Goal: Task Accomplishment & Management: Use online tool/utility

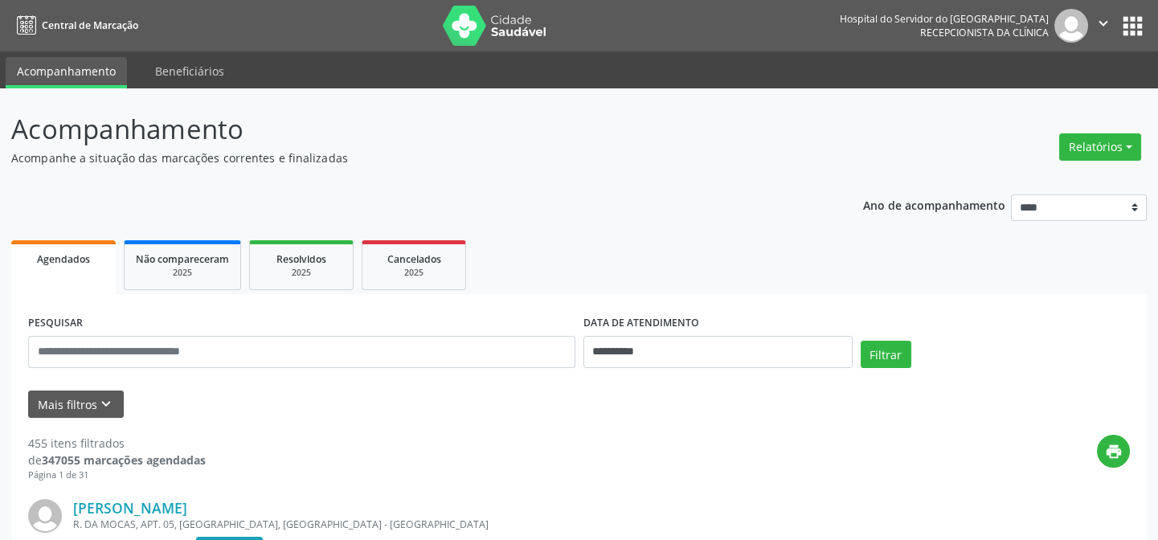
scroll to position [219, 0]
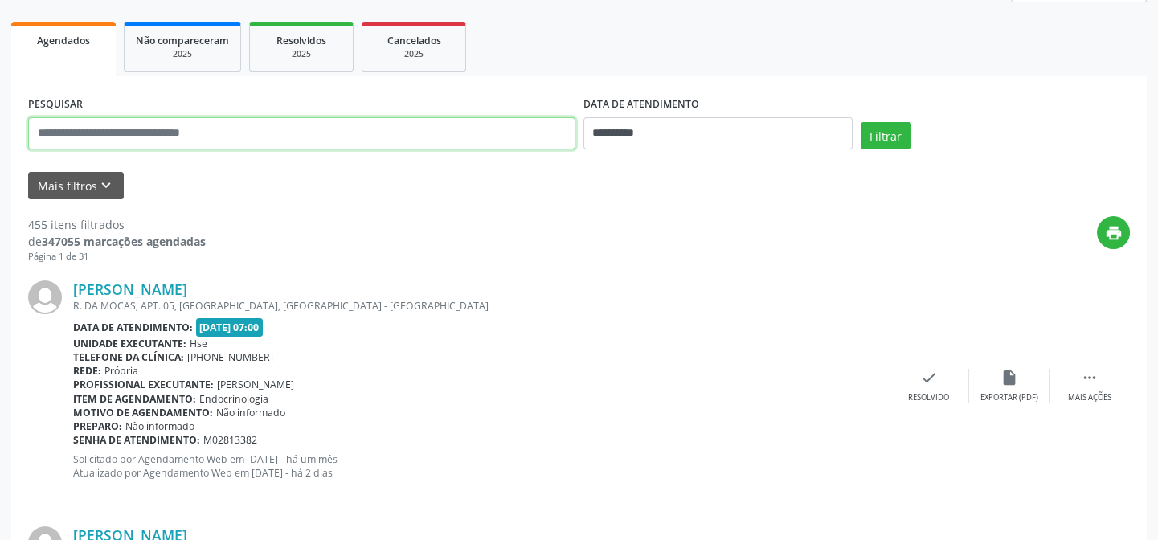
click at [116, 126] on input "text" at bounding box center [301, 133] width 547 height 32
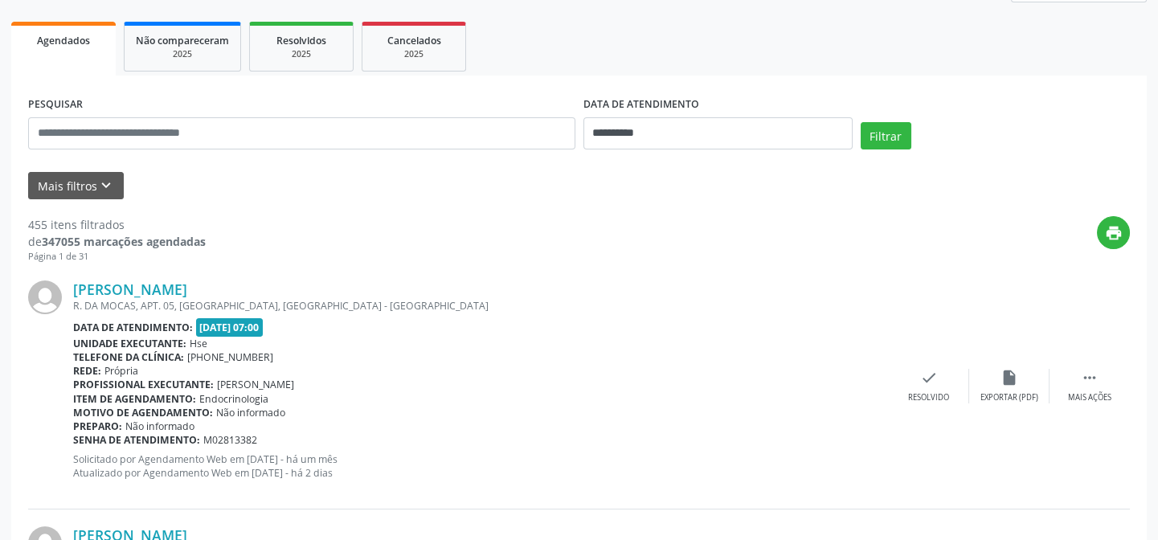
click at [461, 267] on div "Ana Claudia de Almeida R. DA MOCAS, APT. 05, ARRUDA, RECIFE - PE Data de atendi…" at bounding box center [579, 386] width 1102 height 245
click at [88, 184] on button "Mais filtros keyboard_arrow_down" at bounding box center [76, 186] width 96 height 28
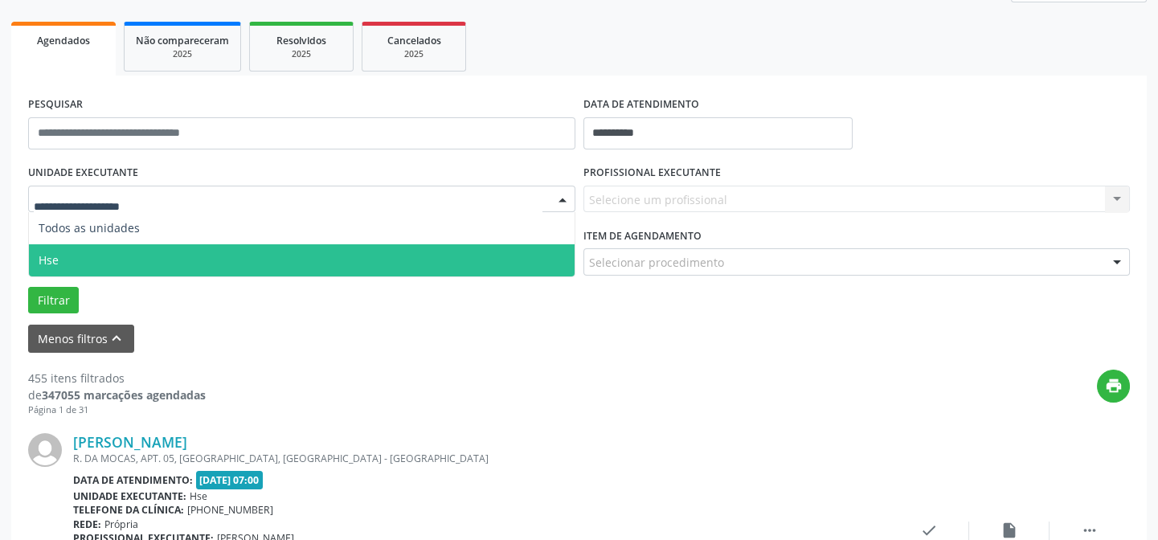
click at [81, 251] on span "Hse" at bounding box center [302, 260] width 546 height 32
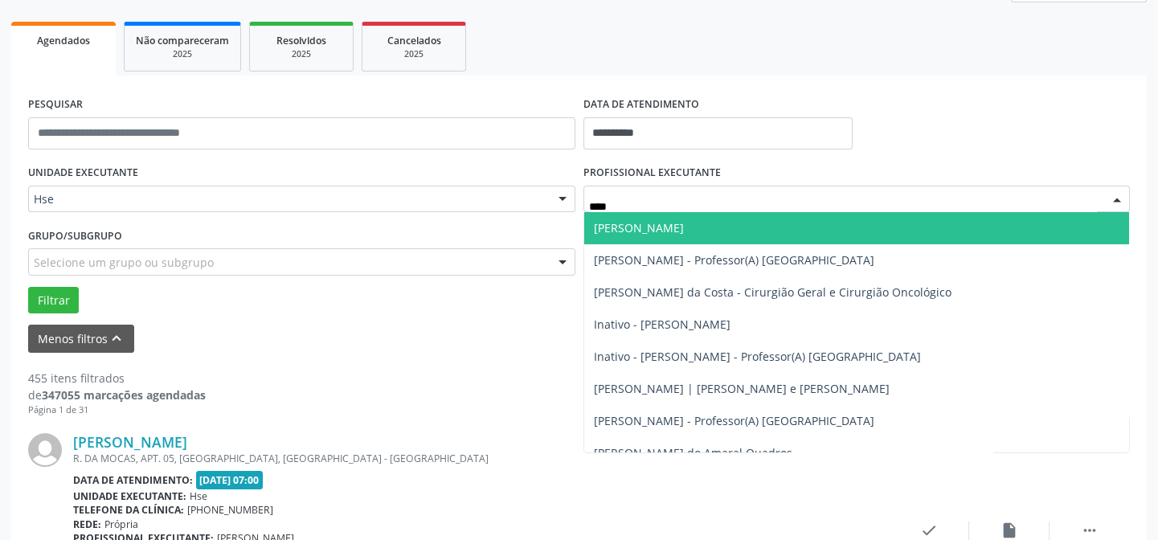
type input "*****"
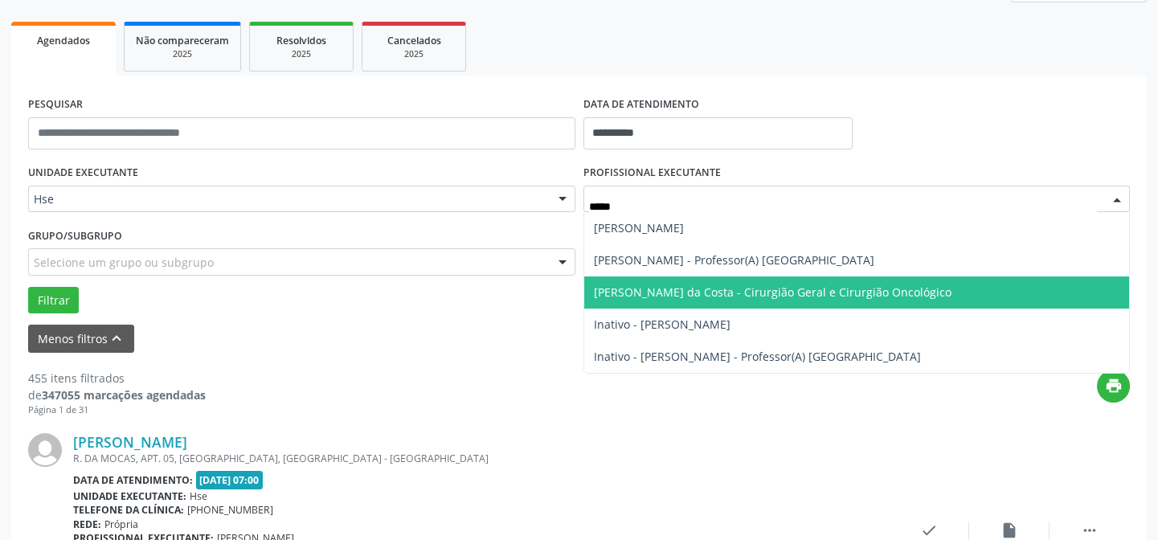
click at [730, 289] on span "[PERSON_NAME] da Costa - Cirurgião Geral e Cirurgião Oncológico" at bounding box center [773, 292] width 358 height 15
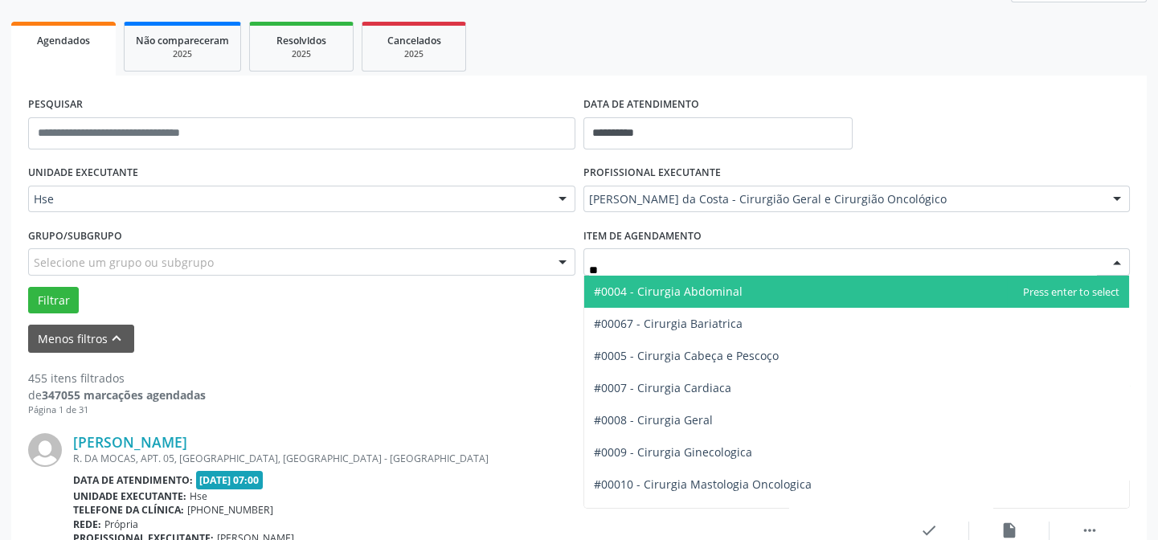
type input "***"
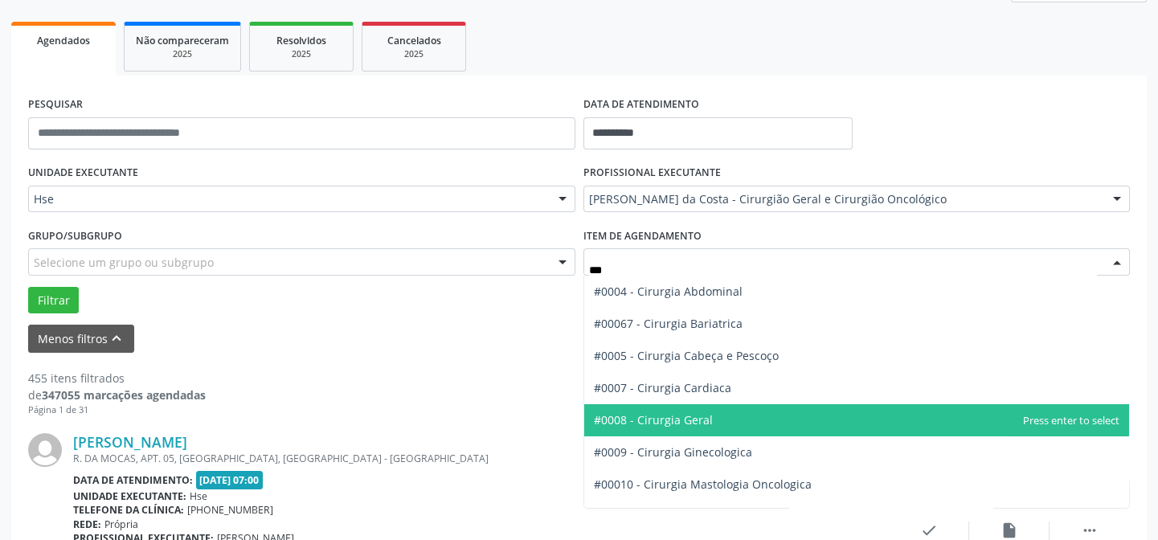
click at [746, 424] on span "#0008 - Cirurgia Geral" at bounding box center [857, 420] width 546 height 32
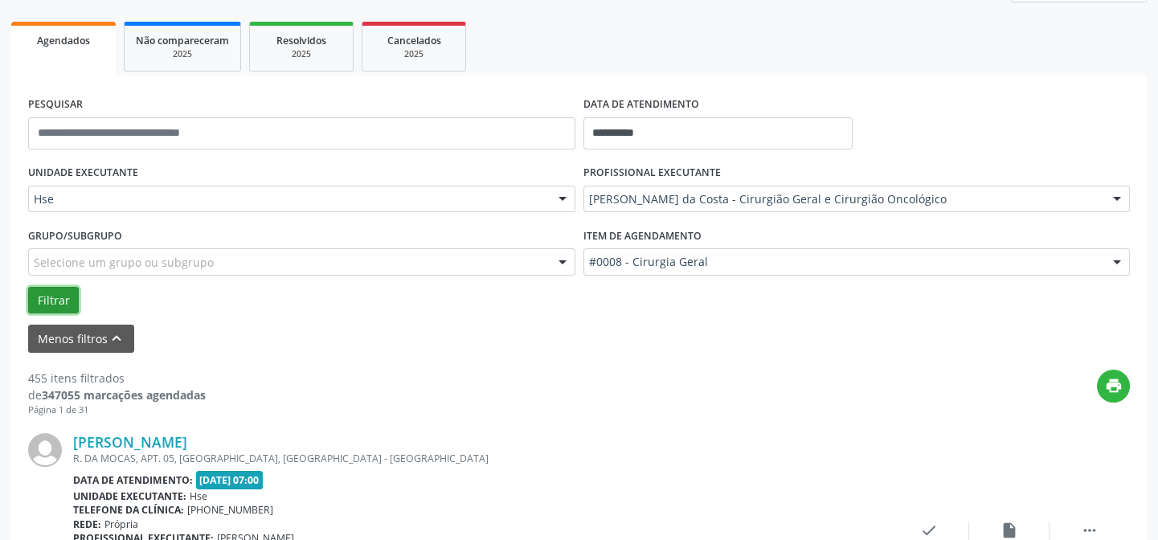
click at [65, 290] on button "Filtrar" at bounding box center [53, 300] width 51 height 27
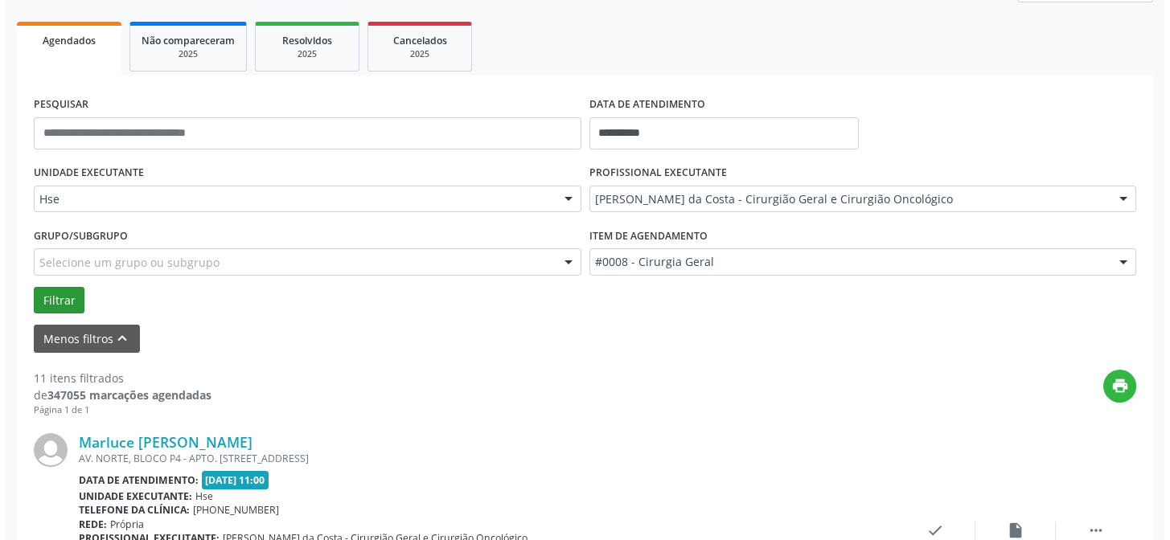
scroll to position [365, 0]
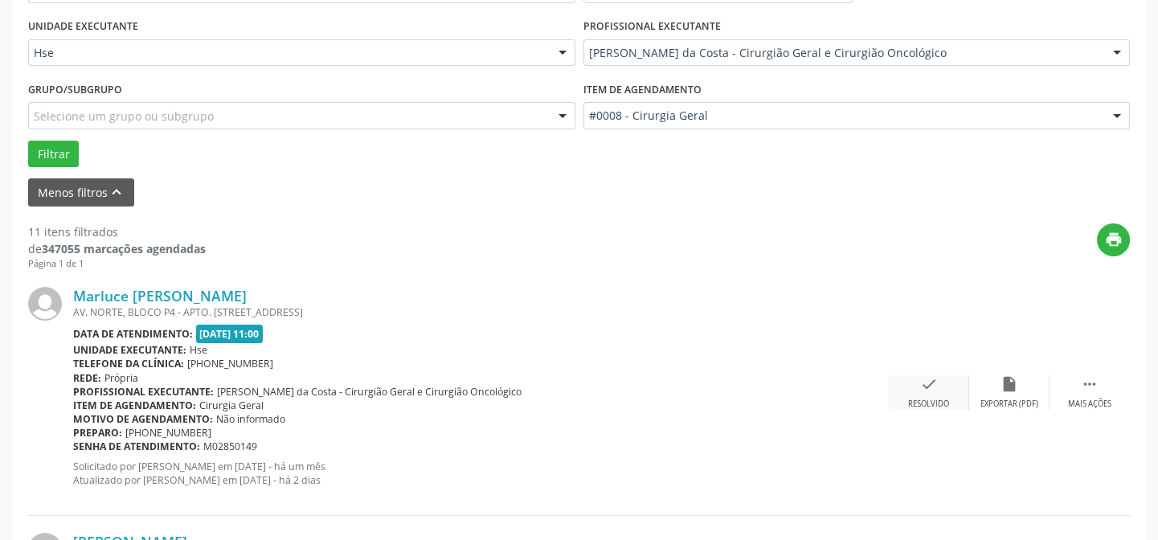
click at [934, 400] on div "Resolvido" at bounding box center [928, 404] width 41 height 11
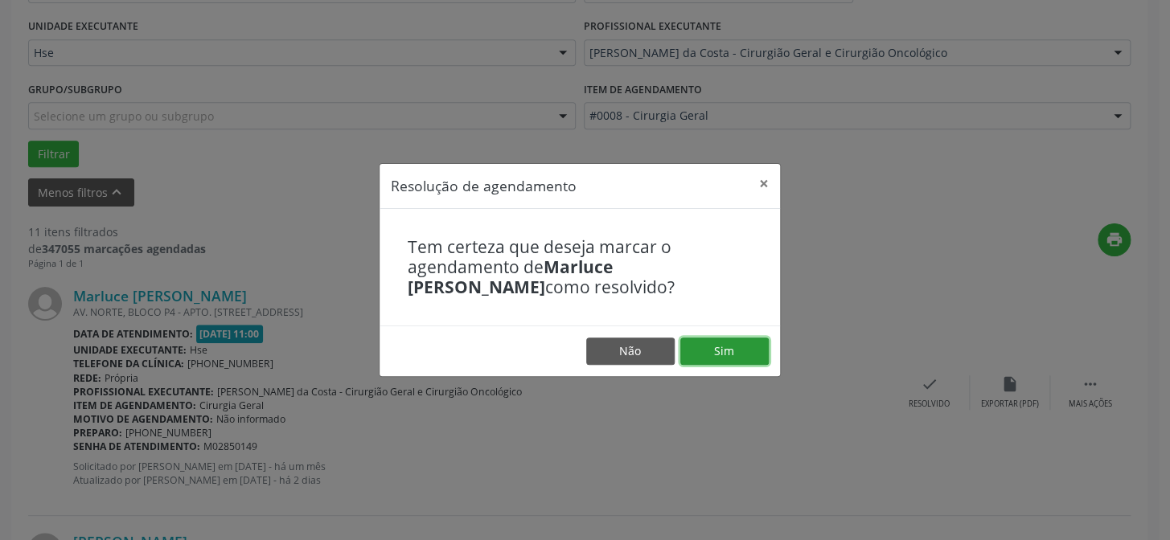
click at [726, 356] on button "Sim" at bounding box center [724, 351] width 88 height 27
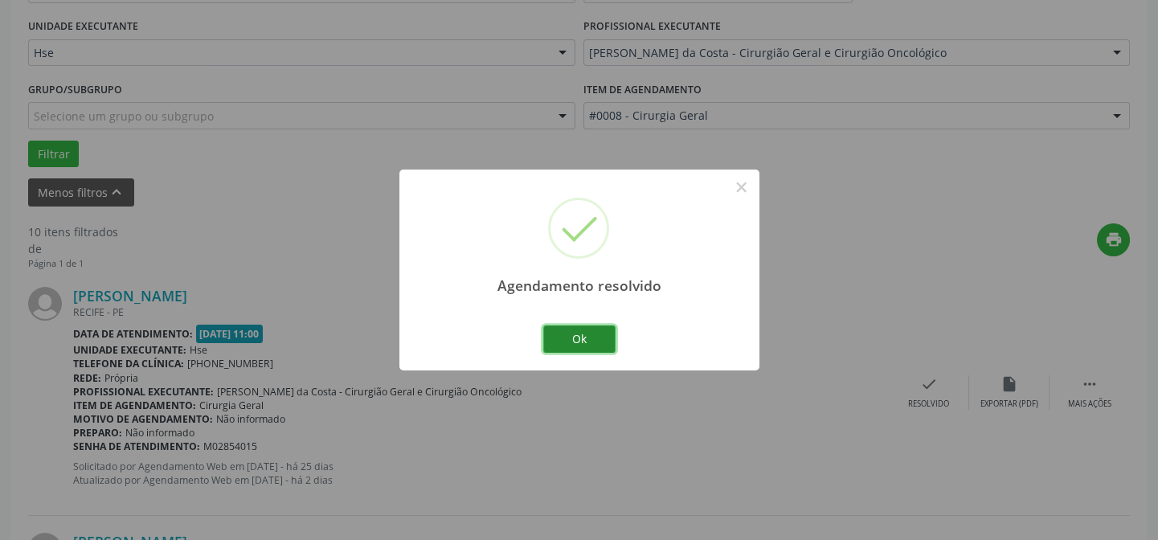
click at [597, 331] on button "Ok" at bounding box center [579, 339] width 72 height 27
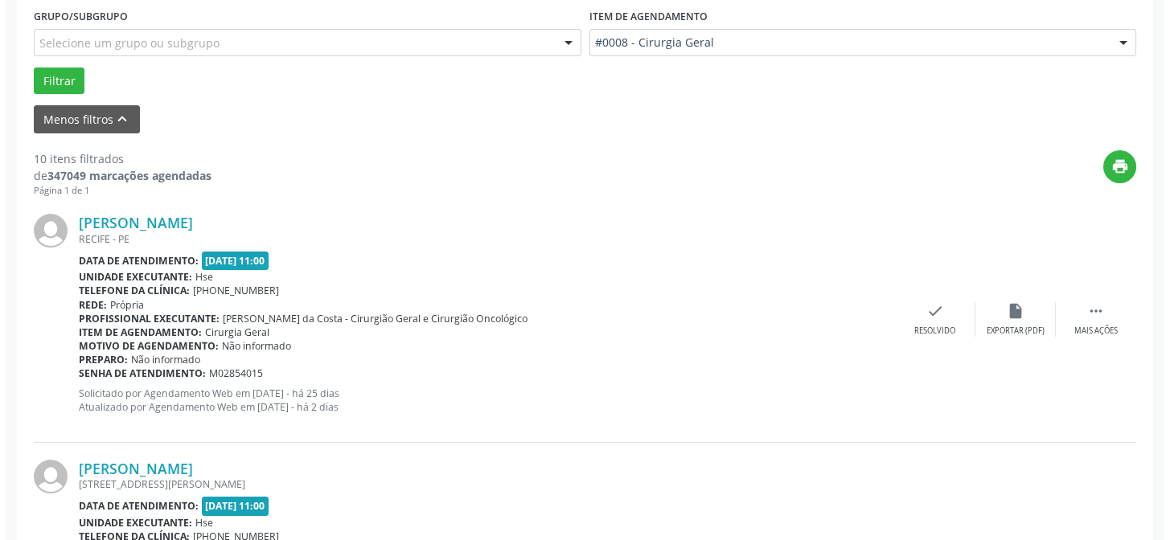
scroll to position [584, 0]
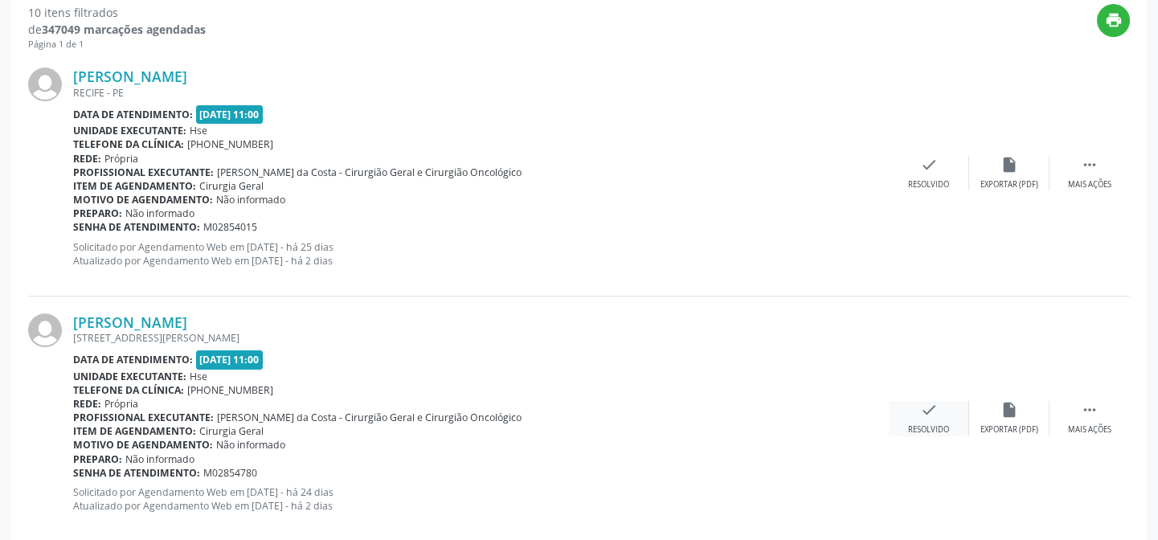
click at [925, 406] on icon "check" at bounding box center [929, 410] width 18 height 18
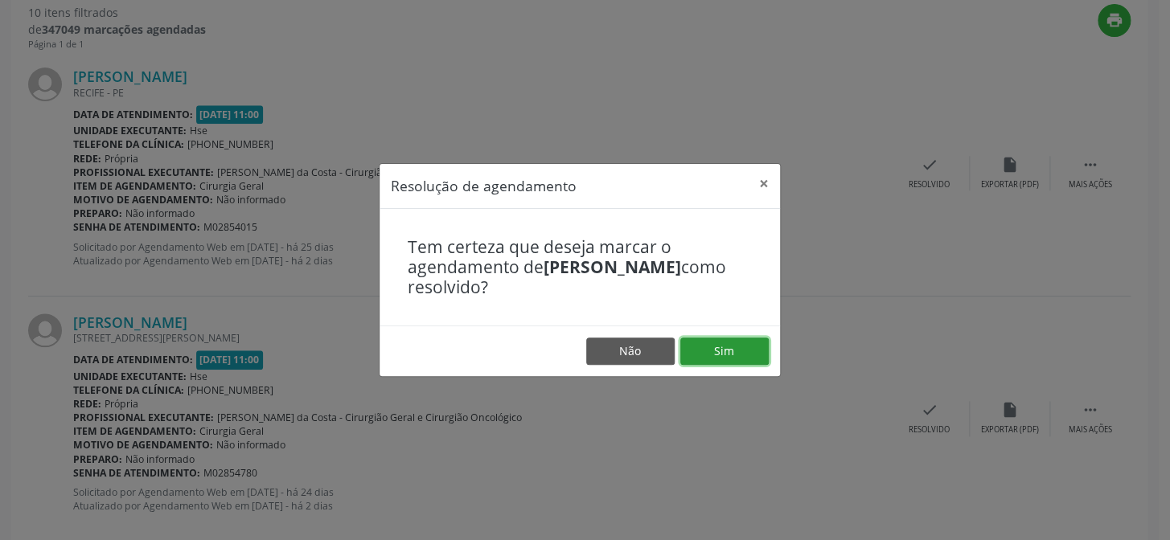
click at [728, 359] on button "Sim" at bounding box center [724, 351] width 88 height 27
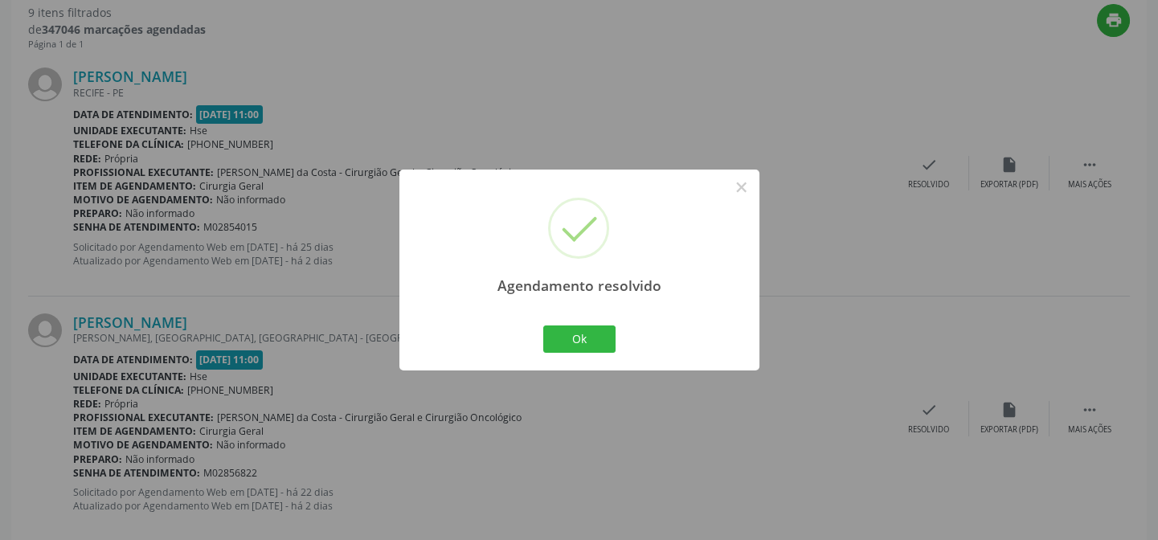
click at [737, 455] on div "Agendamento resolvido × Ok Cancel" at bounding box center [579, 270] width 1158 height 540
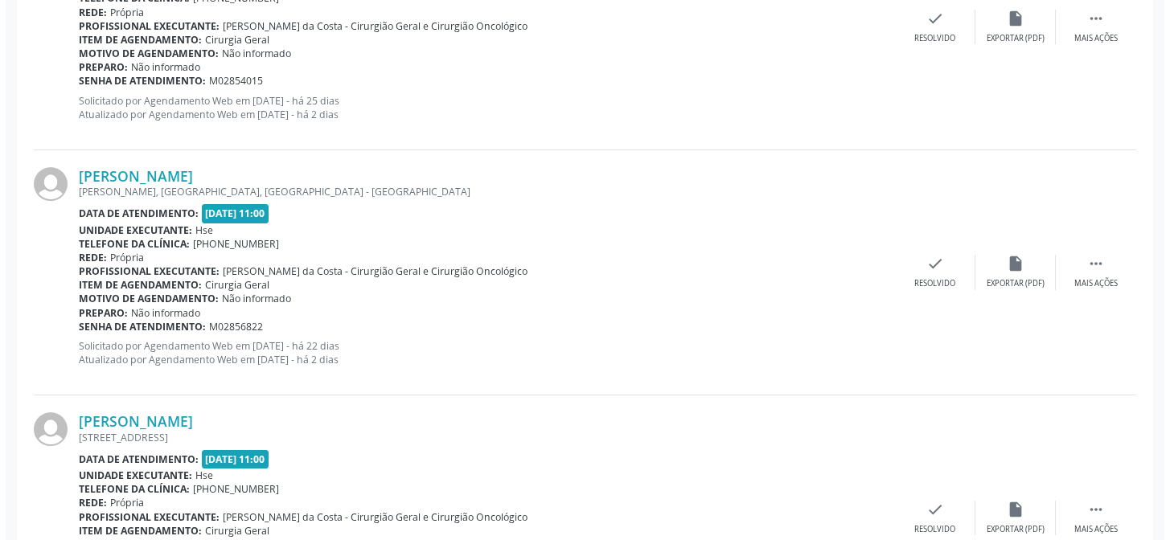
scroll to position [804, 0]
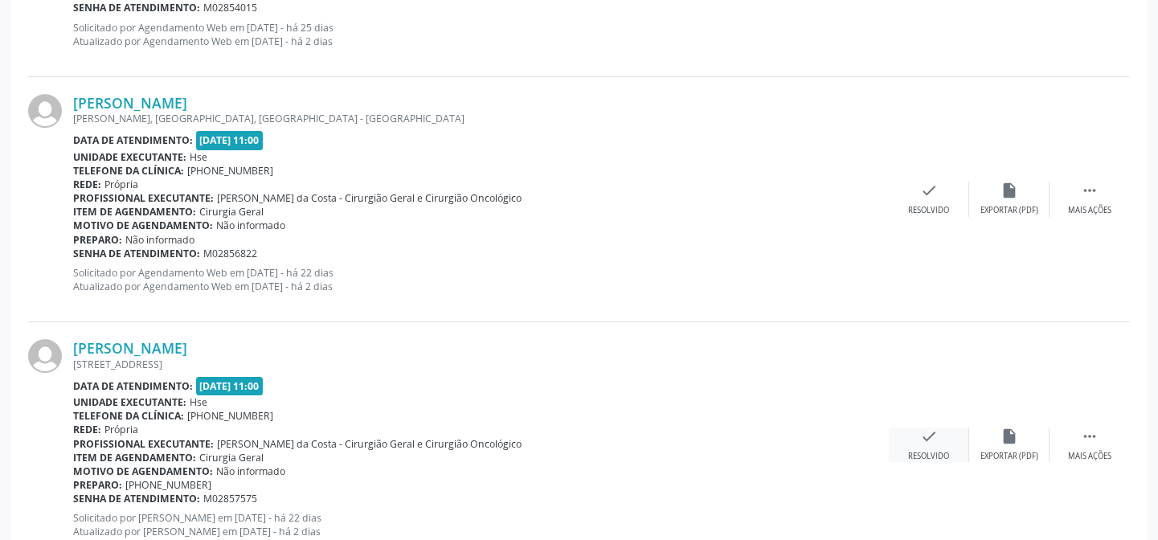
click at [927, 432] on icon "check" at bounding box center [929, 437] width 18 height 18
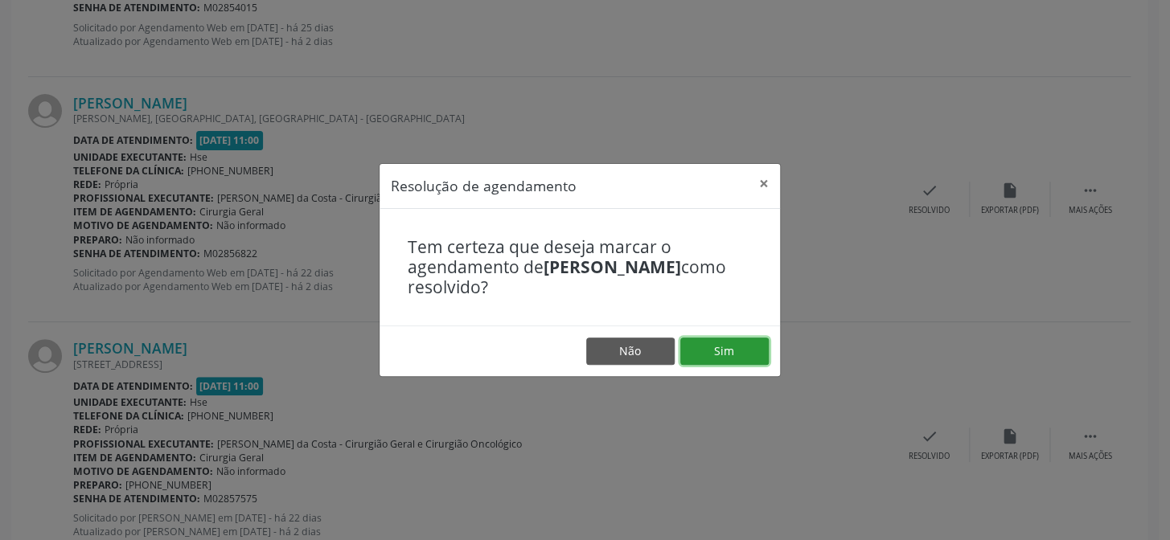
click at [747, 341] on button "Sim" at bounding box center [724, 351] width 88 height 27
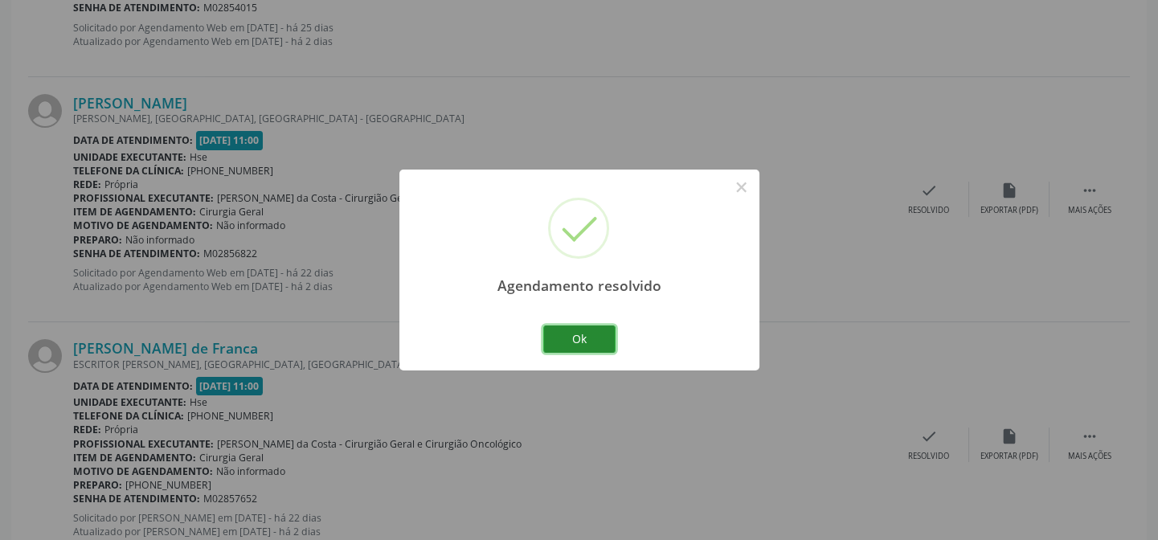
click at [575, 343] on button "Ok" at bounding box center [579, 339] width 72 height 27
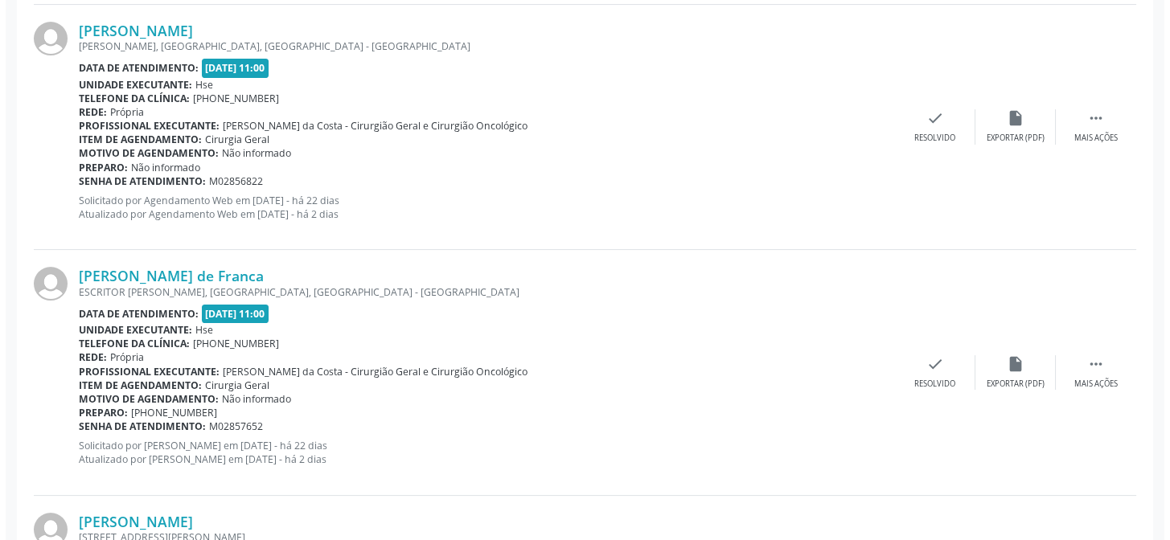
scroll to position [949, 0]
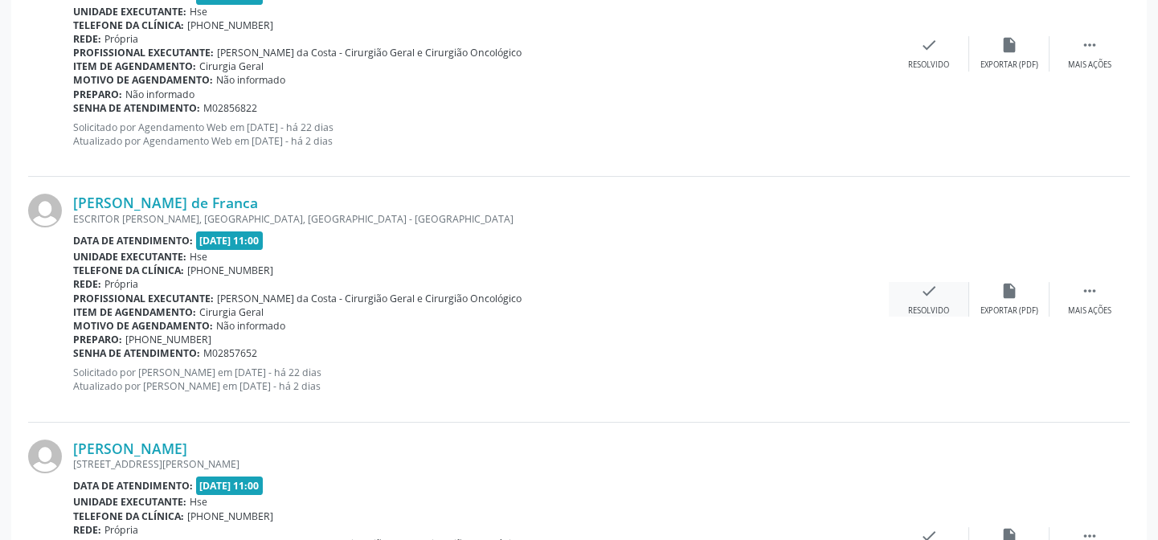
click at [937, 301] on div "check Resolvido" at bounding box center [929, 299] width 80 height 35
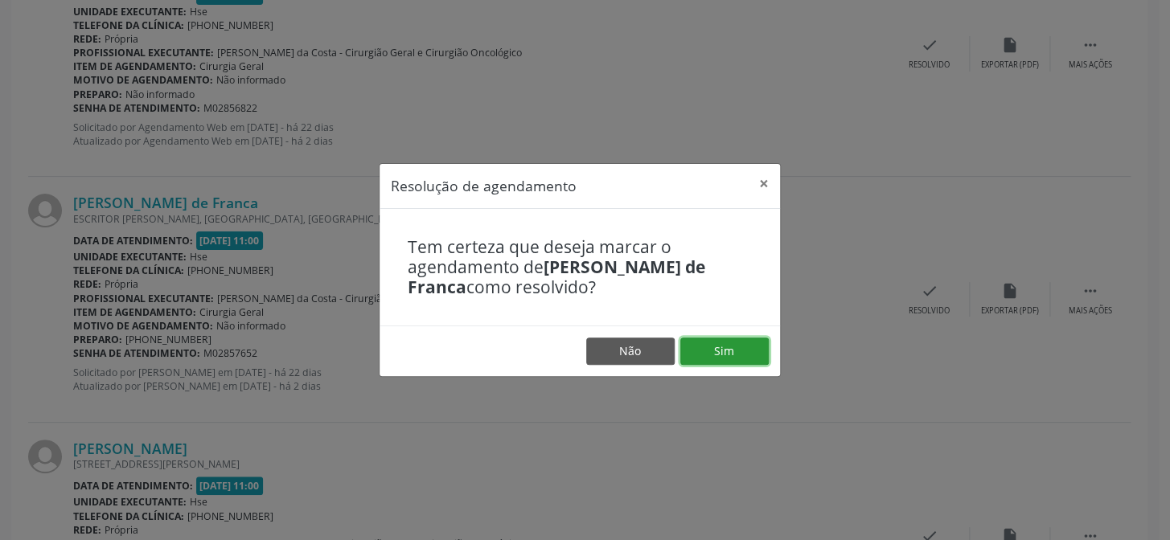
click at [711, 355] on button "Sim" at bounding box center [724, 351] width 88 height 27
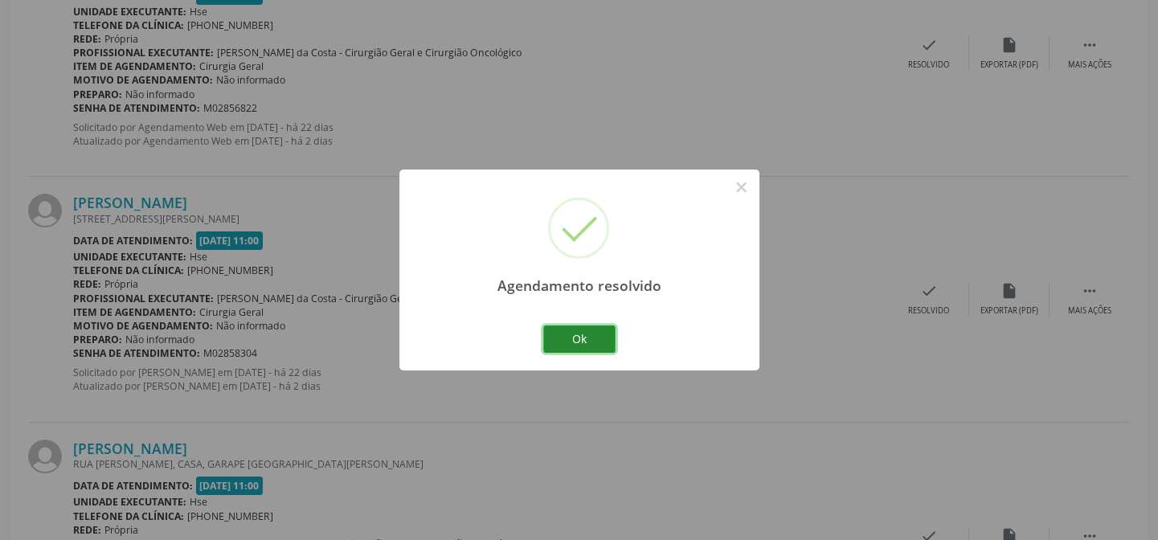
click at [577, 330] on button "Ok" at bounding box center [579, 339] width 72 height 27
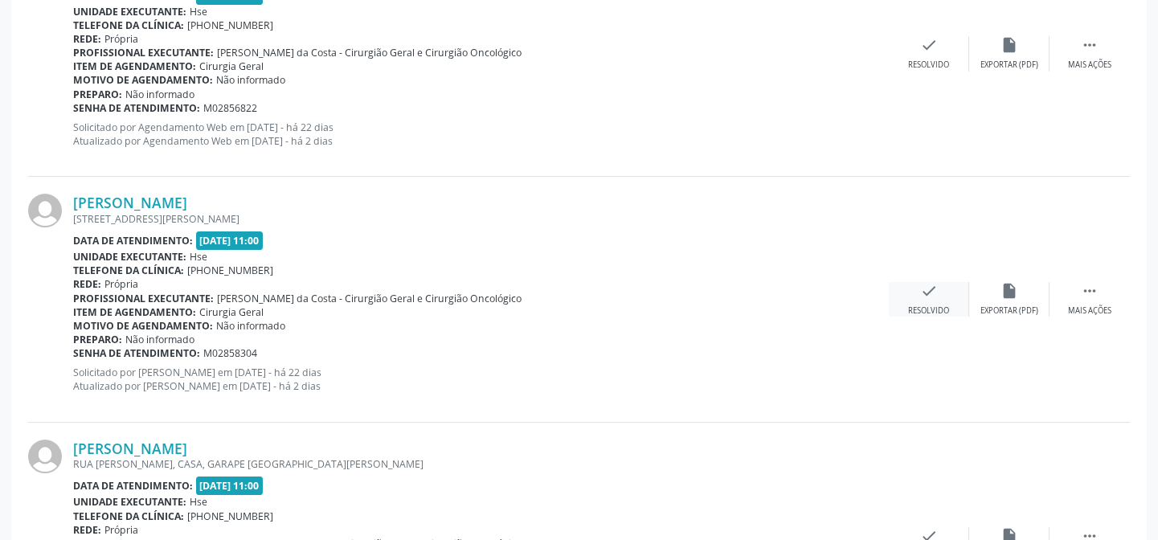
click at [938, 294] on div "check Resolvido" at bounding box center [929, 299] width 80 height 35
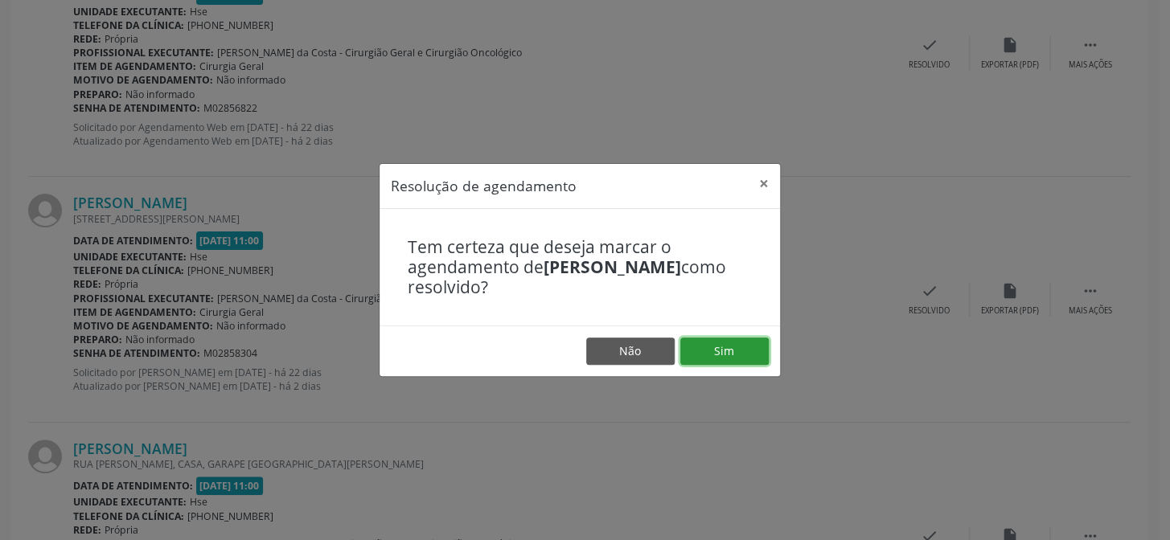
click at [724, 352] on button "Sim" at bounding box center [724, 351] width 88 height 27
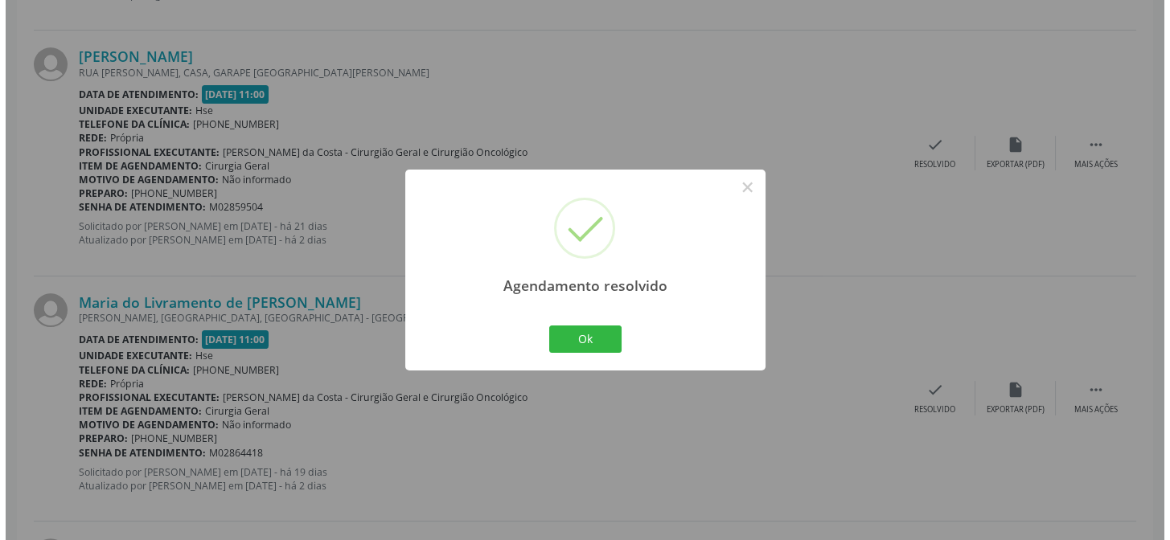
scroll to position [1023, 0]
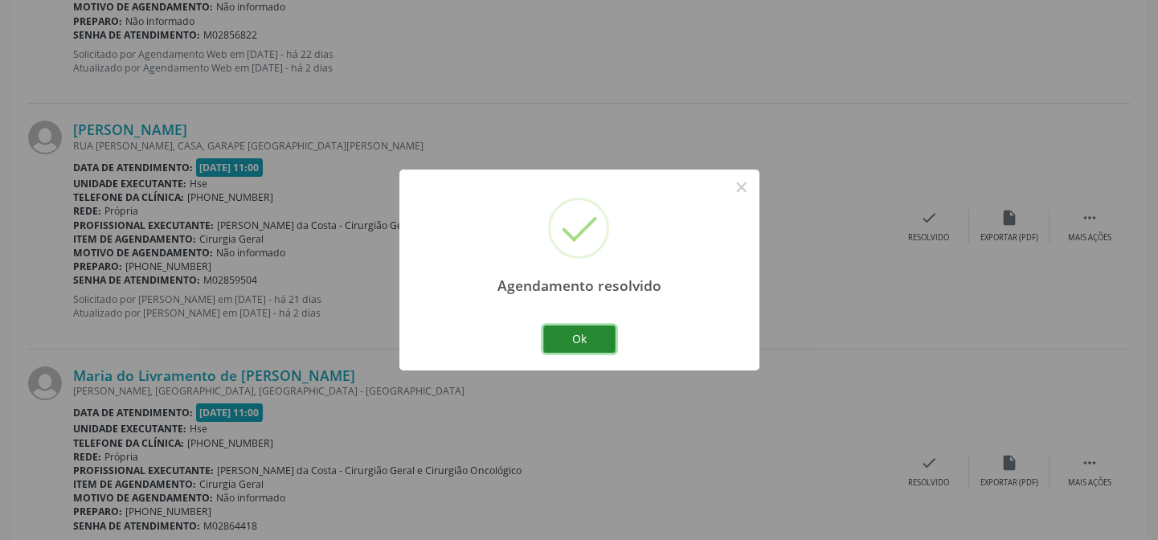
click at [580, 326] on button "Ok" at bounding box center [579, 339] width 72 height 27
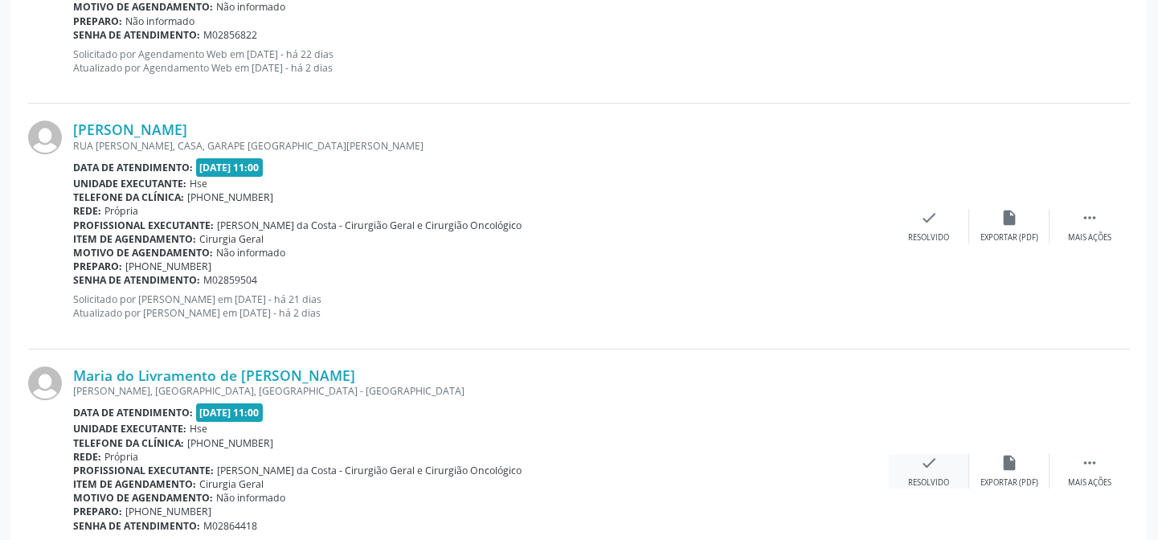
click at [936, 469] on icon "check" at bounding box center [929, 463] width 18 height 18
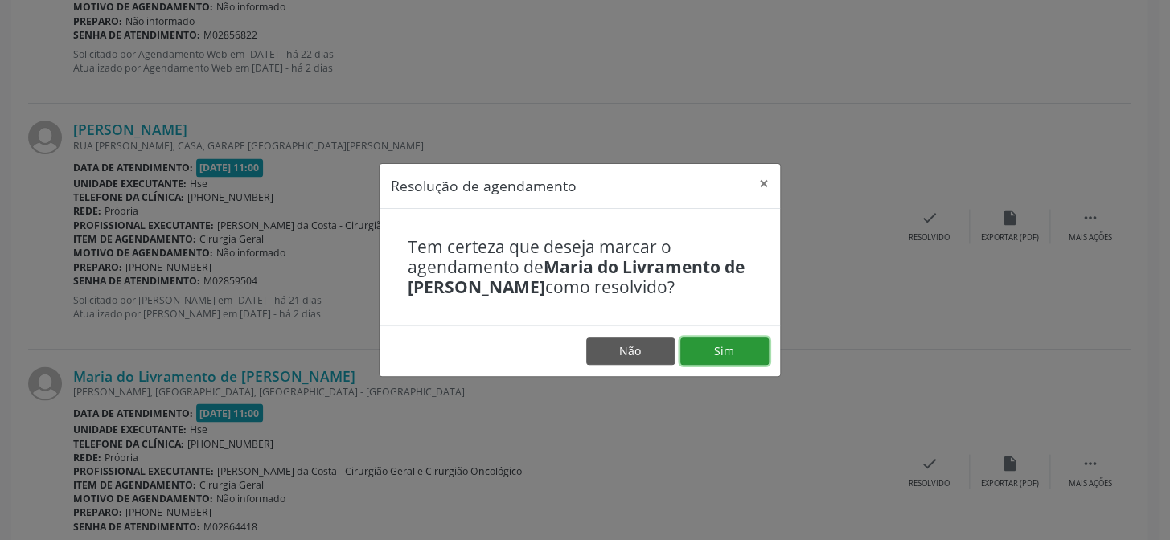
click at [737, 355] on button "Sim" at bounding box center [724, 351] width 88 height 27
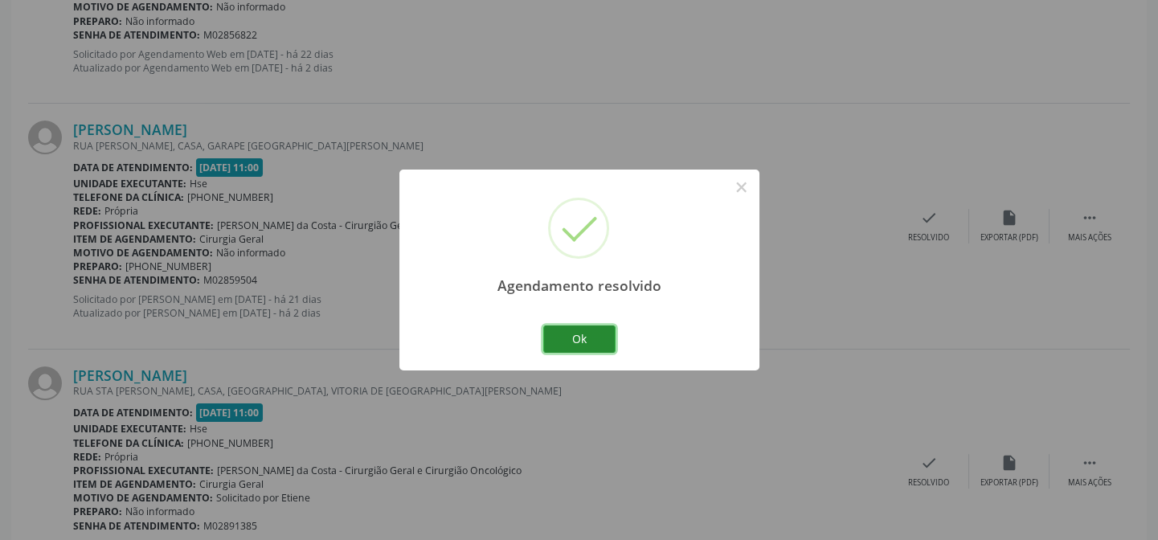
click at [605, 335] on button "Ok" at bounding box center [579, 339] width 72 height 27
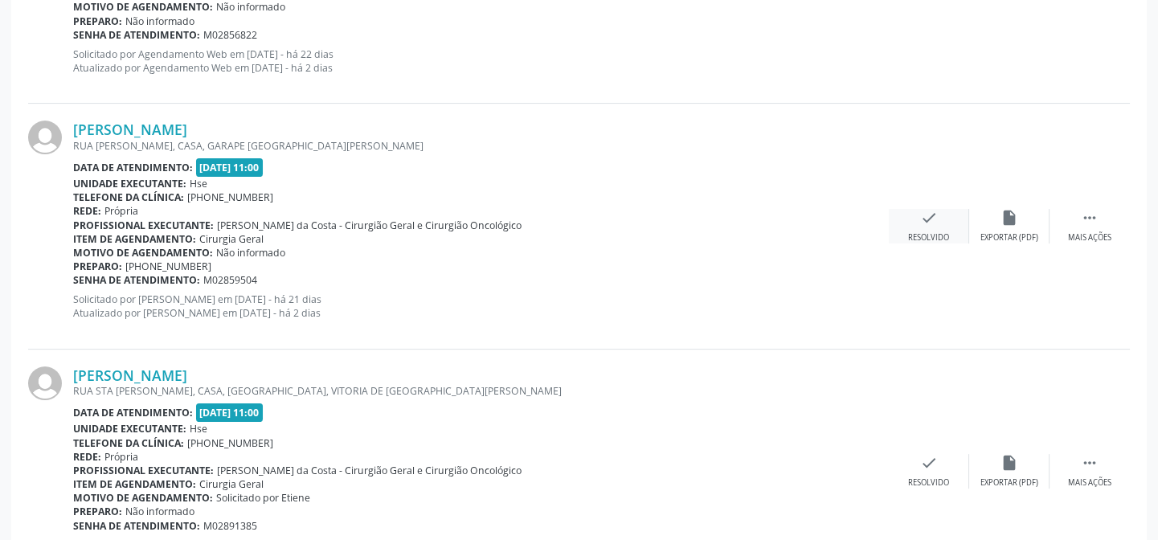
click at [925, 235] on div "Resolvido" at bounding box center [928, 237] width 41 height 11
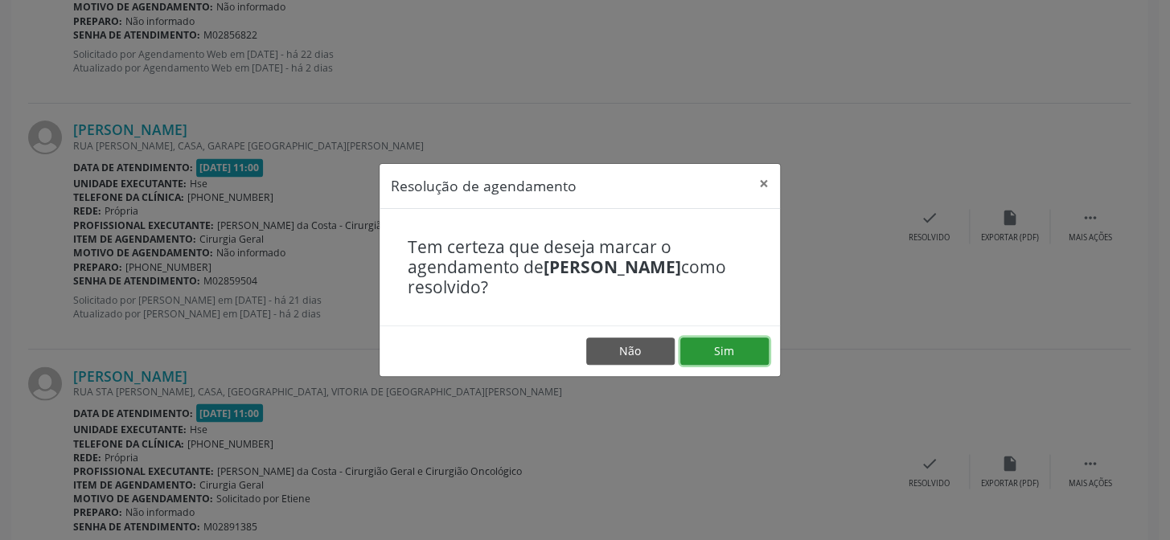
click at [713, 347] on button "Sim" at bounding box center [724, 351] width 88 height 27
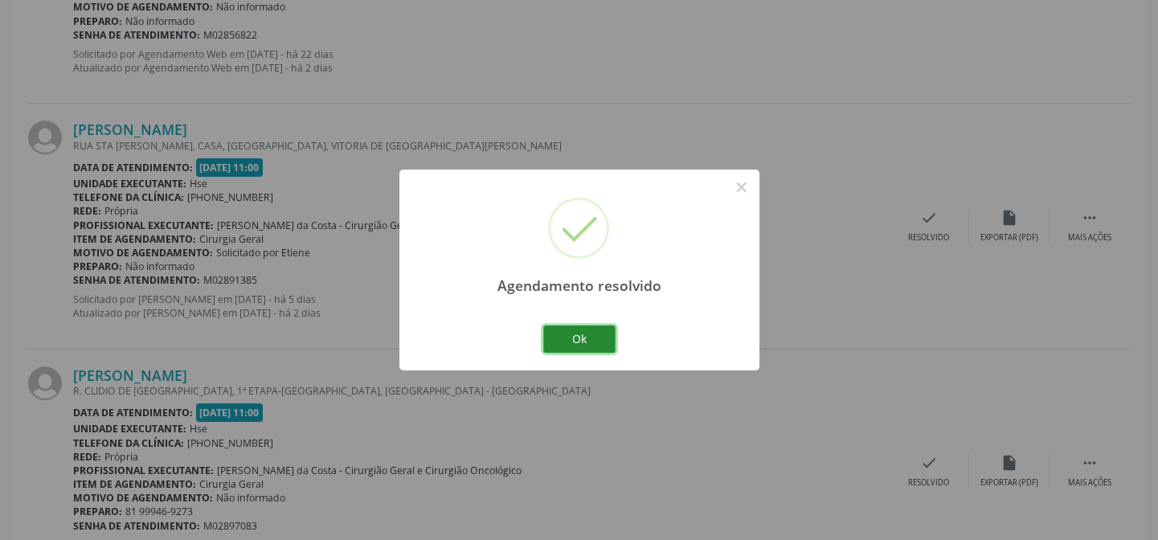
click at [579, 335] on button "Ok" at bounding box center [579, 339] width 72 height 27
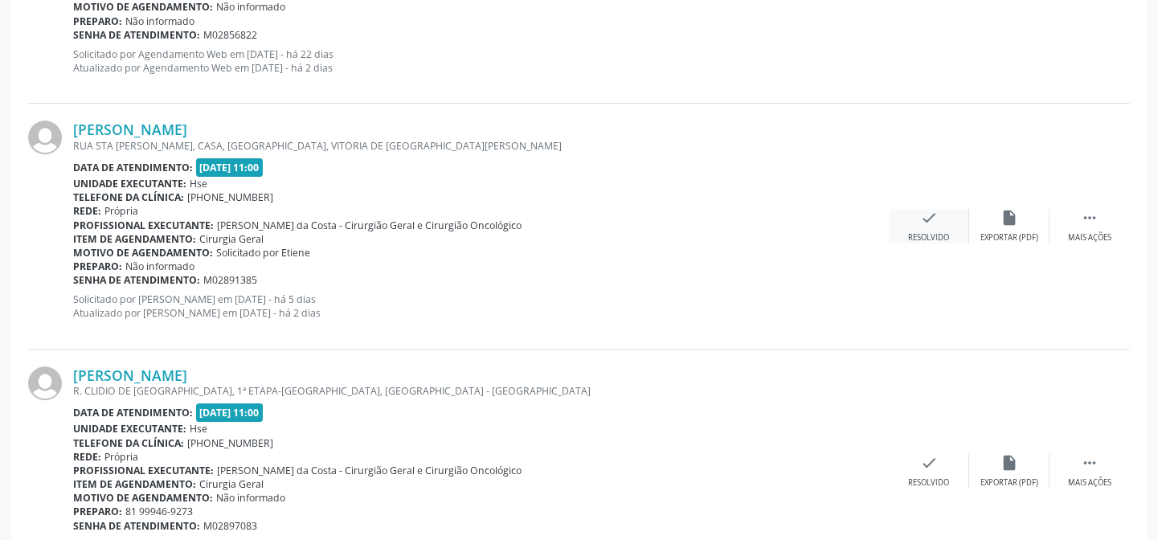
click at [929, 219] on icon "check" at bounding box center [929, 218] width 18 height 18
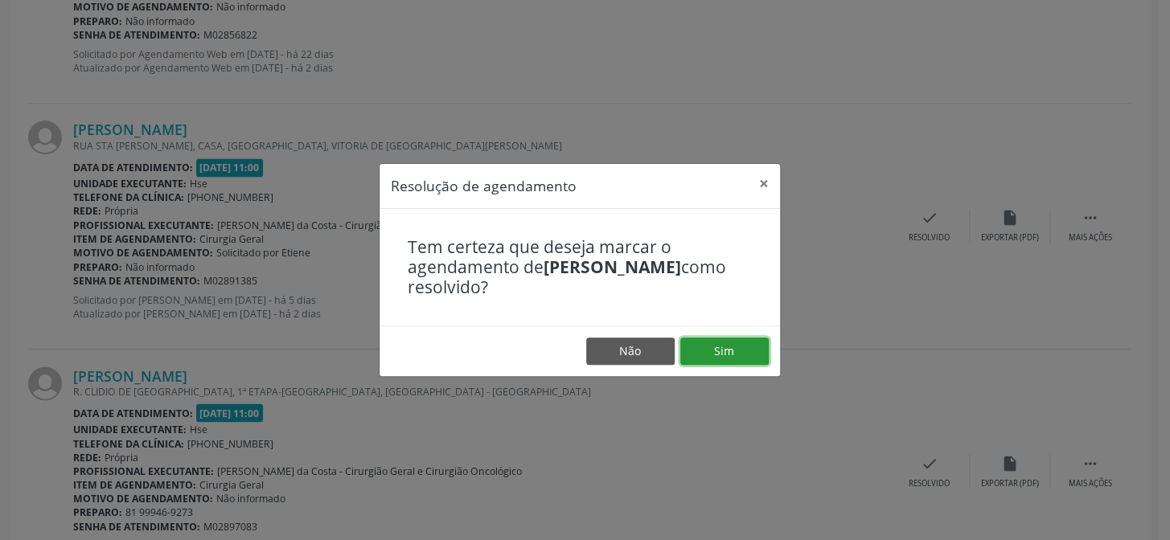
click at [740, 338] on button "Sim" at bounding box center [724, 351] width 88 height 27
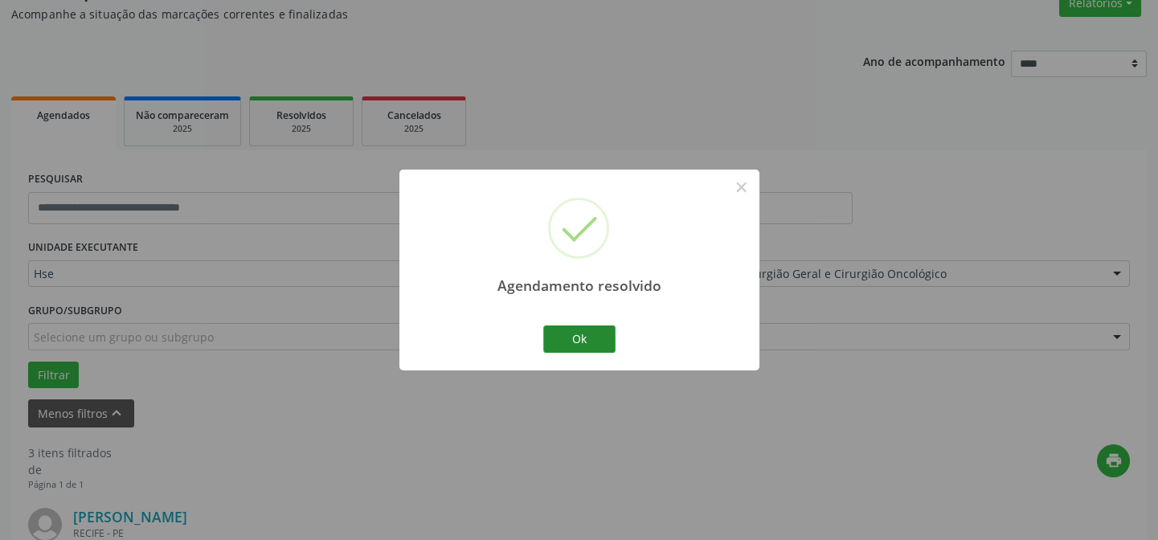
scroll to position [858, 0]
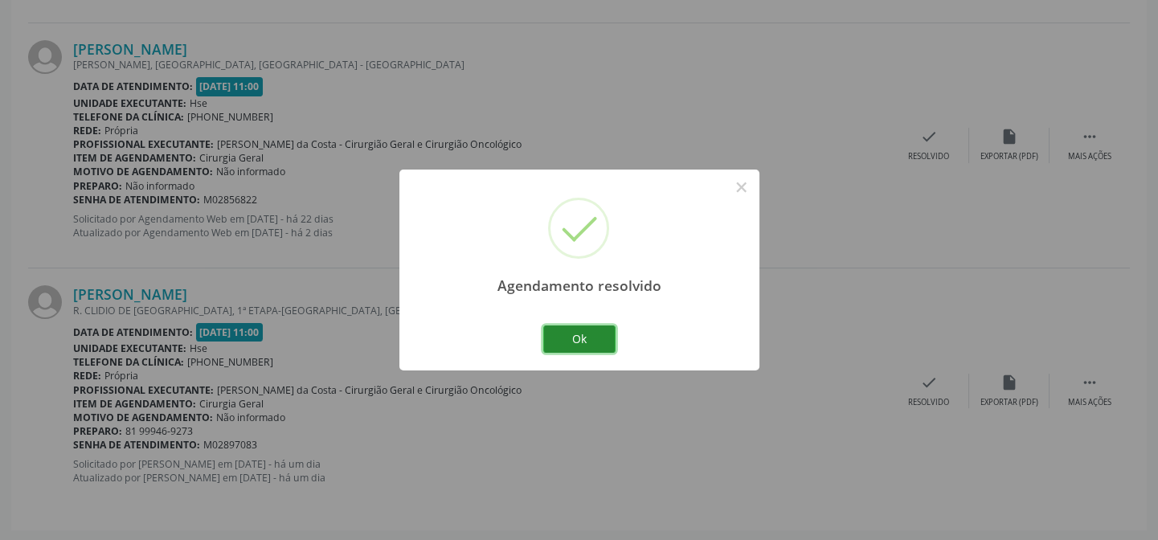
click at [572, 330] on button "Ok" at bounding box center [579, 339] width 72 height 27
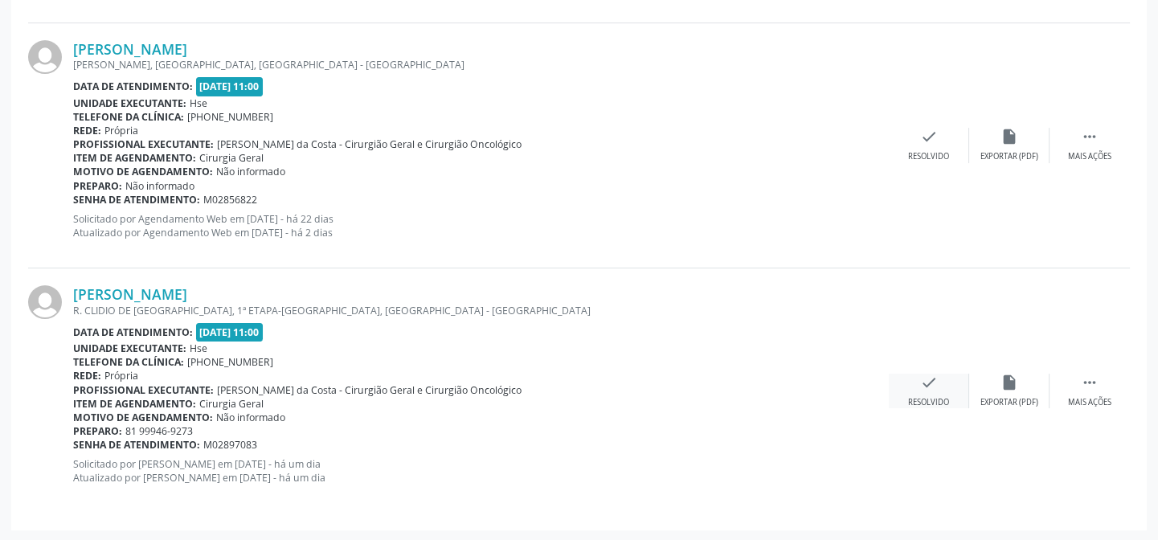
click at [933, 390] on div "check Resolvido" at bounding box center [929, 391] width 80 height 35
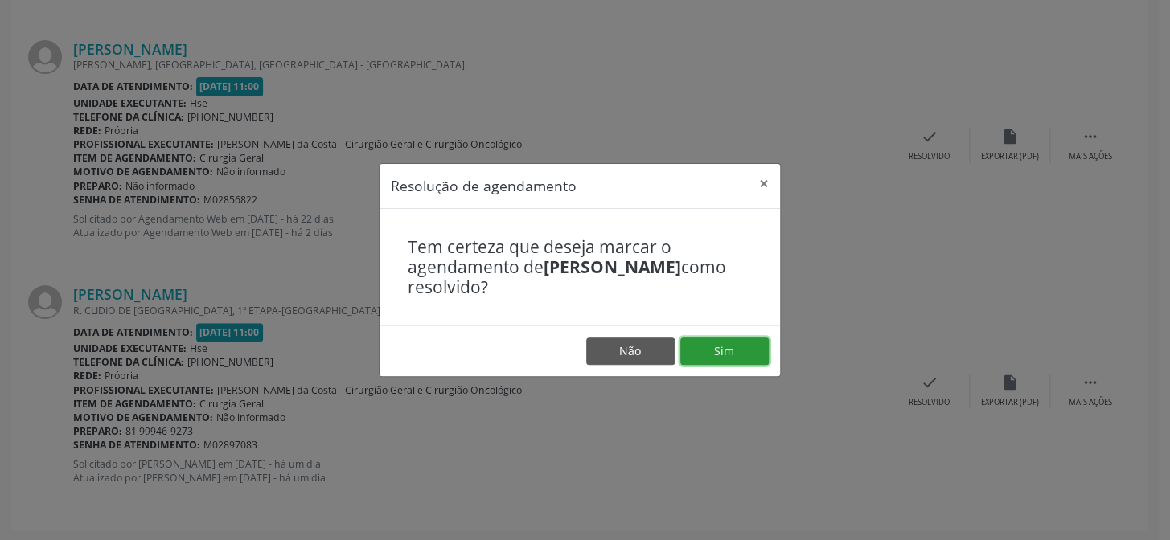
click at [720, 343] on button "Sim" at bounding box center [724, 351] width 88 height 27
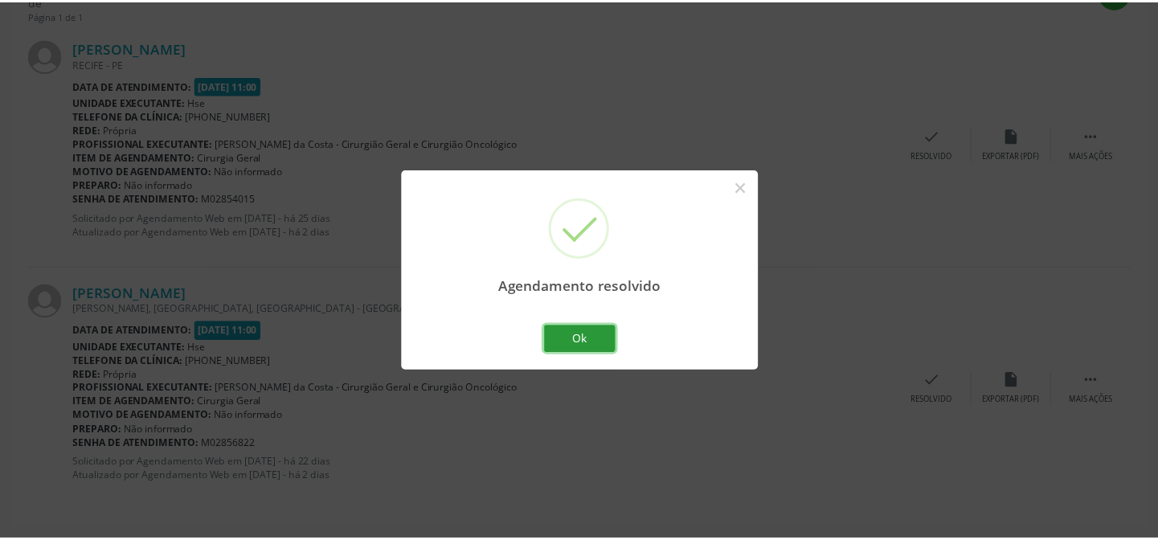
scroll to position [612, 0]
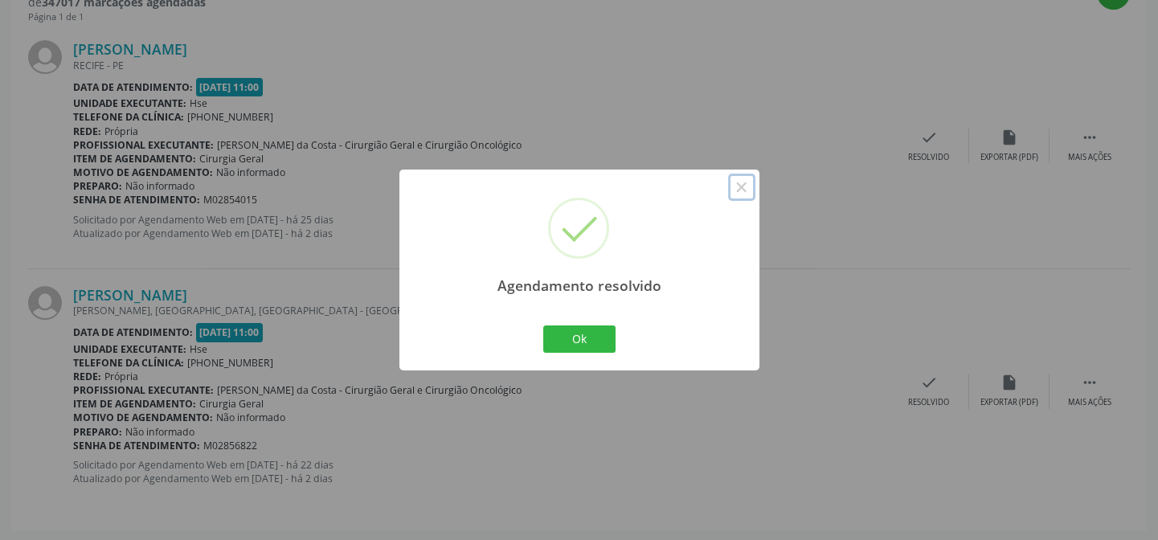
drag, startPoint x: 739, startPoint y: 187, endPoint x: 749, endPoint y: 211, distance: 27.0
click at [739, 187] on button "×" at bounding box center [741, 187] width 27 height 27
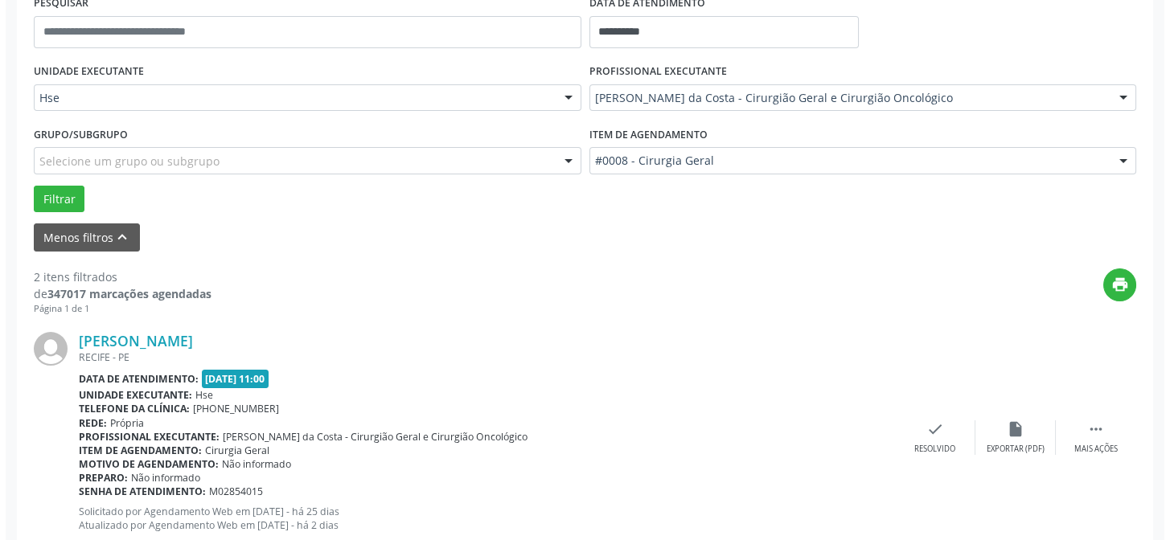
scroll to position [100, 0]
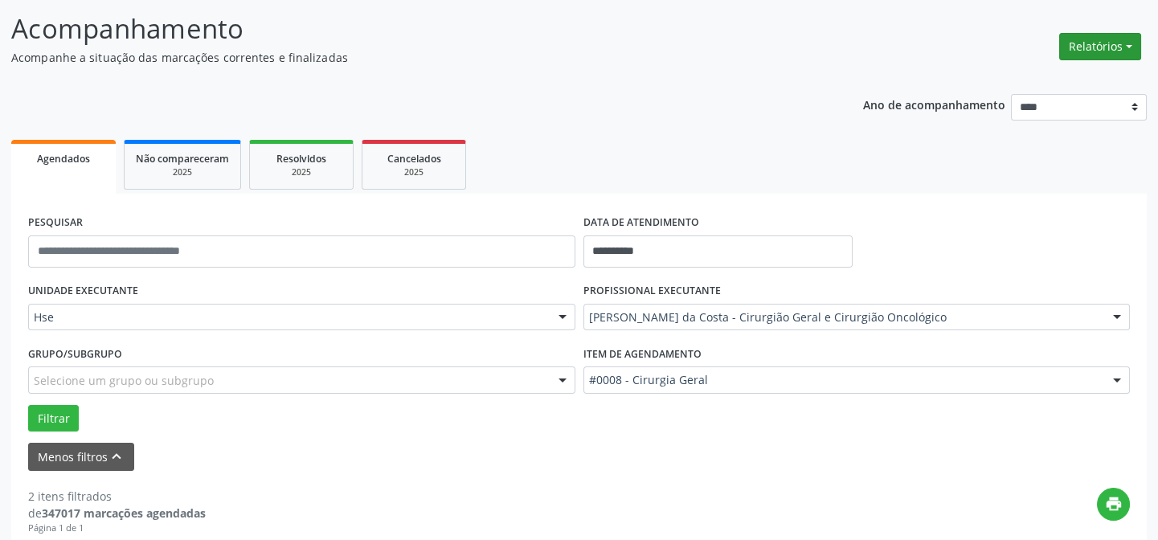
click at [1097, 47] on button "Relatórios" at bounding box center [1101, 46] width 82 height 27
click at [1027, 83] on link "Agendamentos" at bounding box center [1059, 80] width 173 height 23
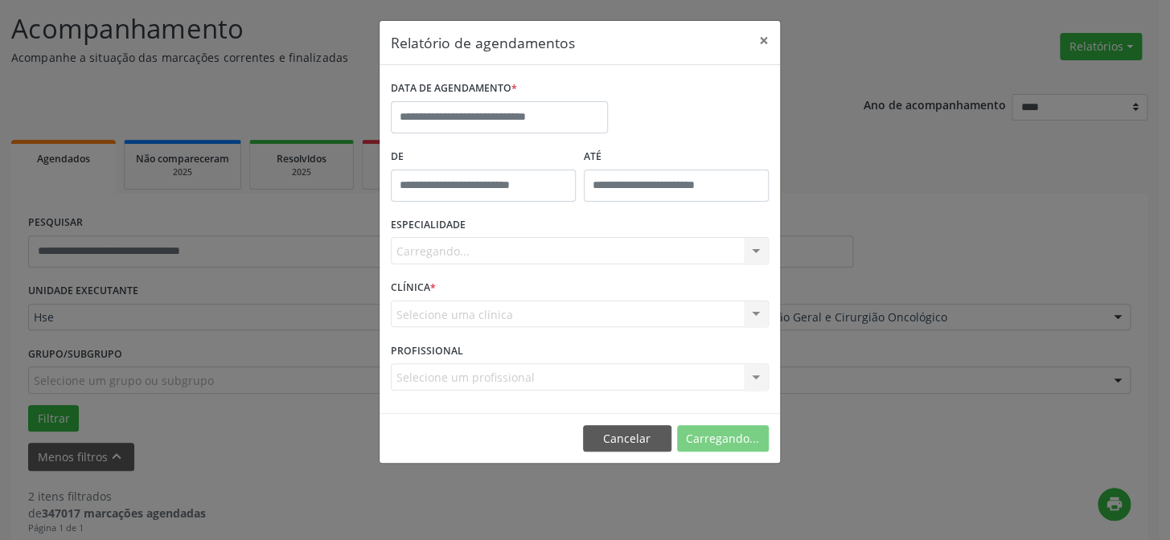
type input "*****"
click at [428, 174] on input "*****" at bounding box center [483, 186] width 185 height 32
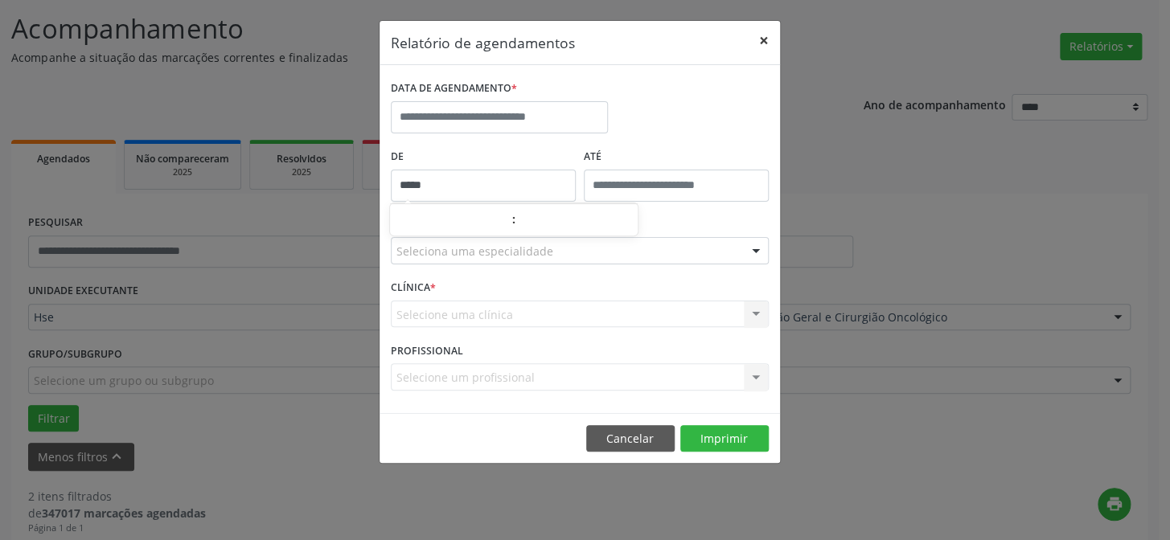
click at [766, 41] on button "×" at bounding box center [764, 40] width 32 height 39
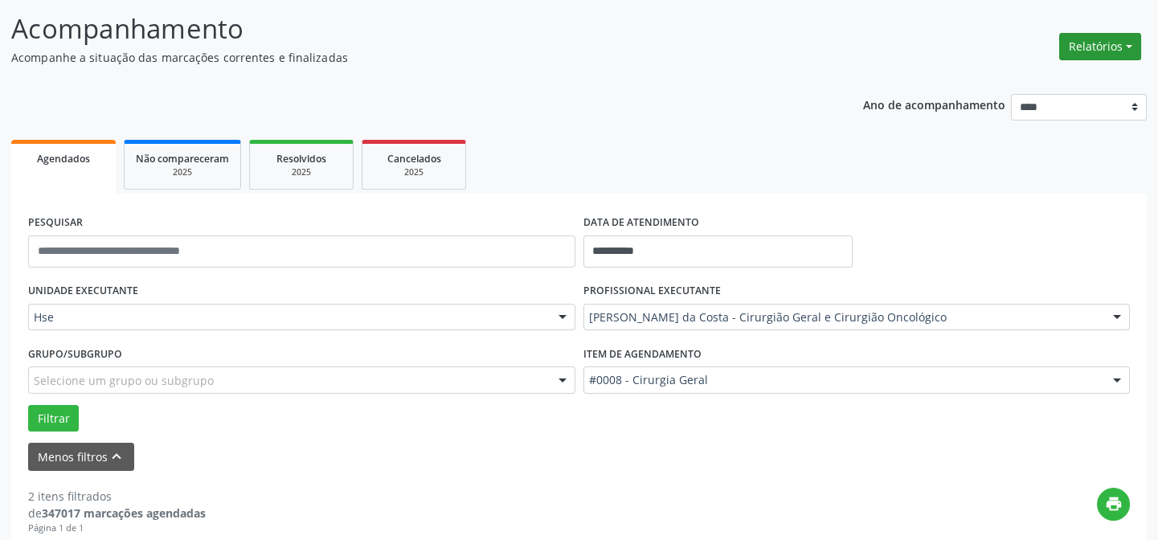
click at [1104, 40] on button "Relatórios" at bounding box center [1101, 46] width 82 height 27
click at [1008, 72] on link "Agendamentos" at bounding box center [1059, 80] width 173 height 23
select select "*"
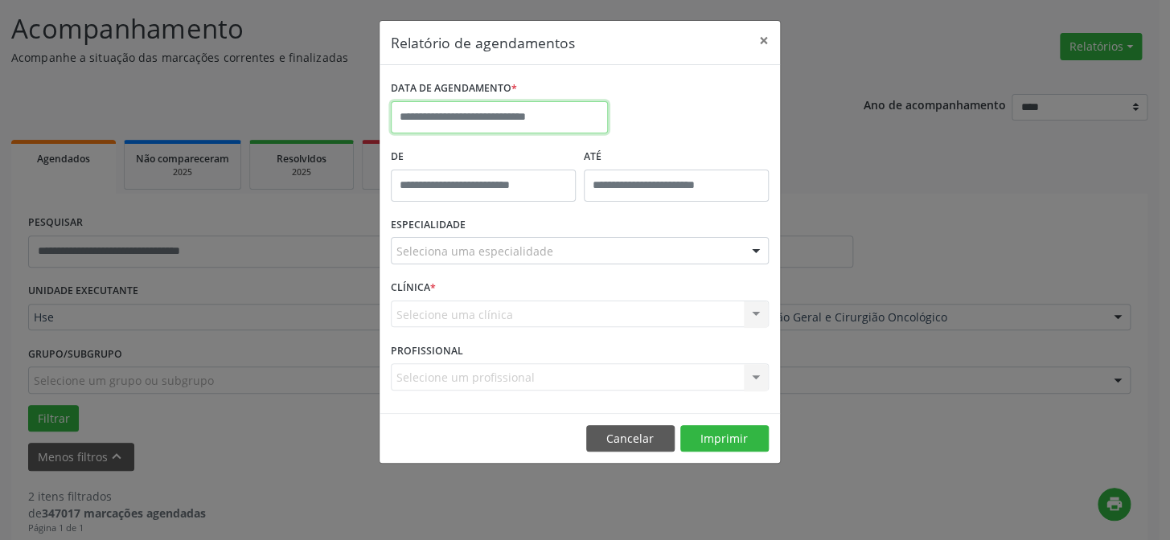
click at [490, 105] on input "text" at bounding box center [499, 117] width 217 height 32
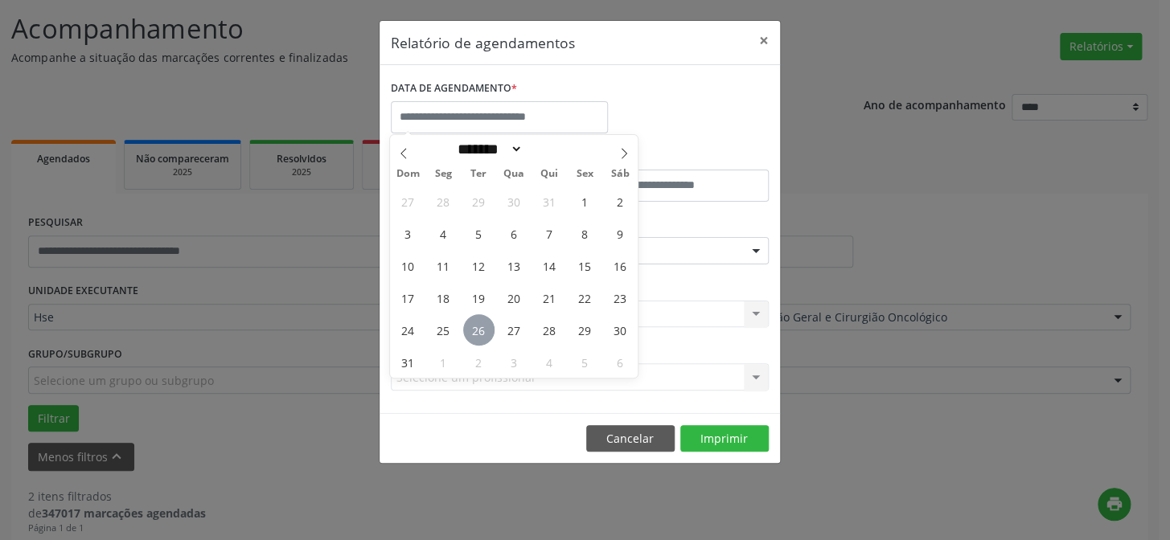
click at [484, 323] on span "26" at bounding box center [478, 329] width 31 height 31
type input "**********"
click at [484, 323] on span "26" at bounding box center [478, 329] width 31 height 31
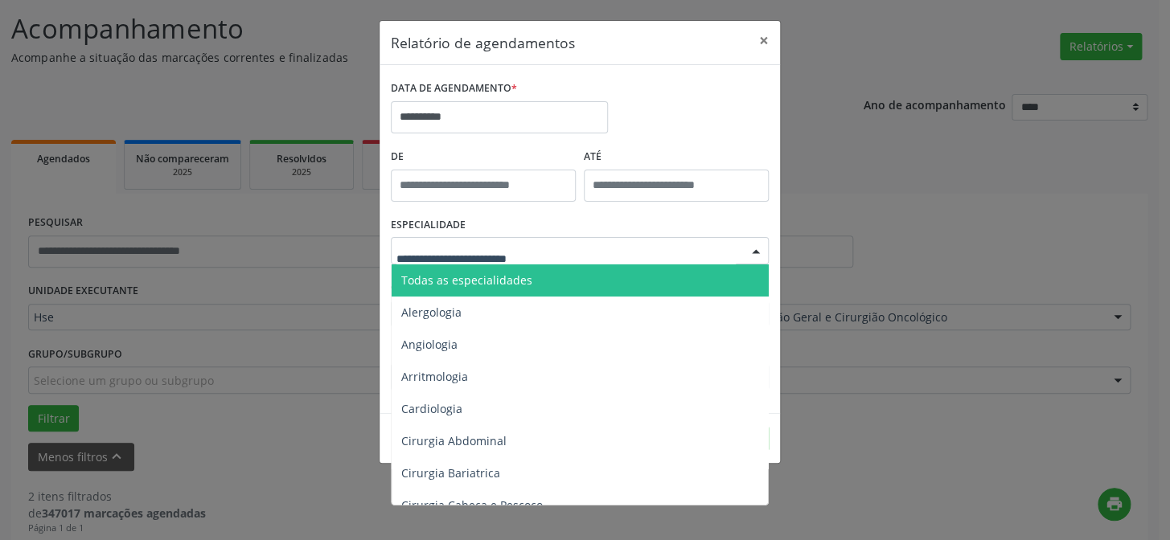
click at [446, 241] on div at bounding box center [580, 250] width 378 height 27
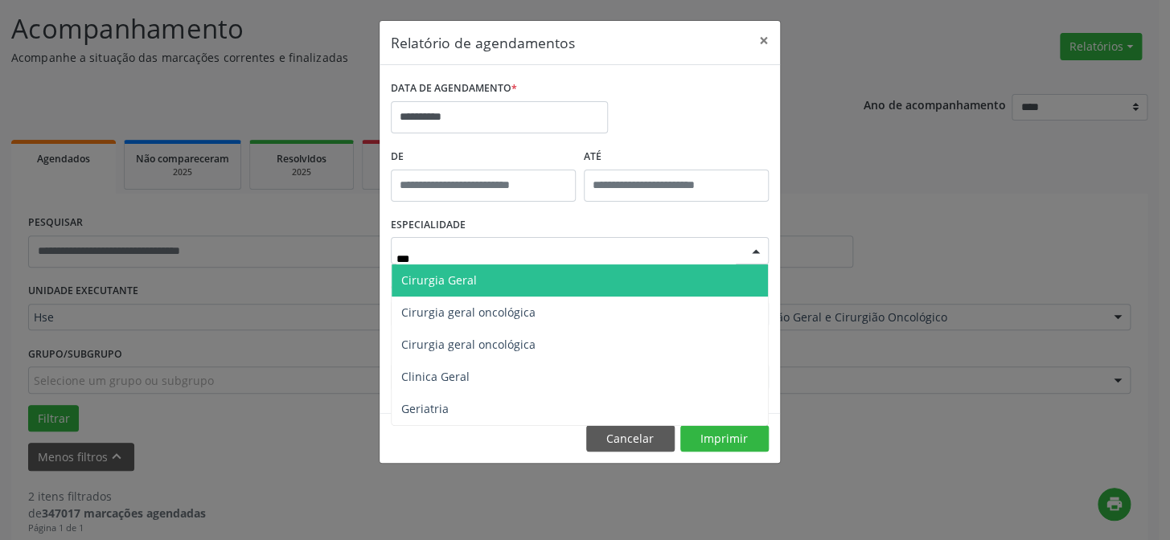
type input "****"
click at [461, 279] on span "Cirurgia Geral" at bounding box center [439, 280] width 76 height 15
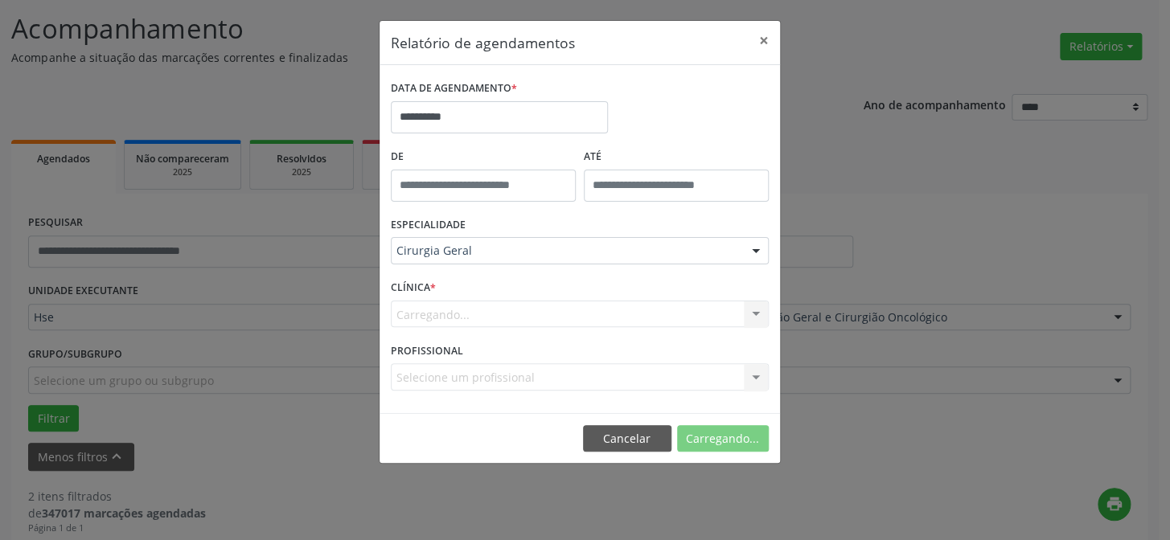
click at [458, 314] on div "Carregando... Nenhum resultado encontrado para: " " Não há nenhuma opção para s…" at bounding box center [580, 314] width 378 height 27
click at [720, 429] on button "Imprimir" at bounding box center [724, 438] width 88 height 27
click at [720, 441] on button "Imprimir" at bounding box center [724, 438] width 88 height 27
